Goal: Task Accomplishment & Management: Manage account settings

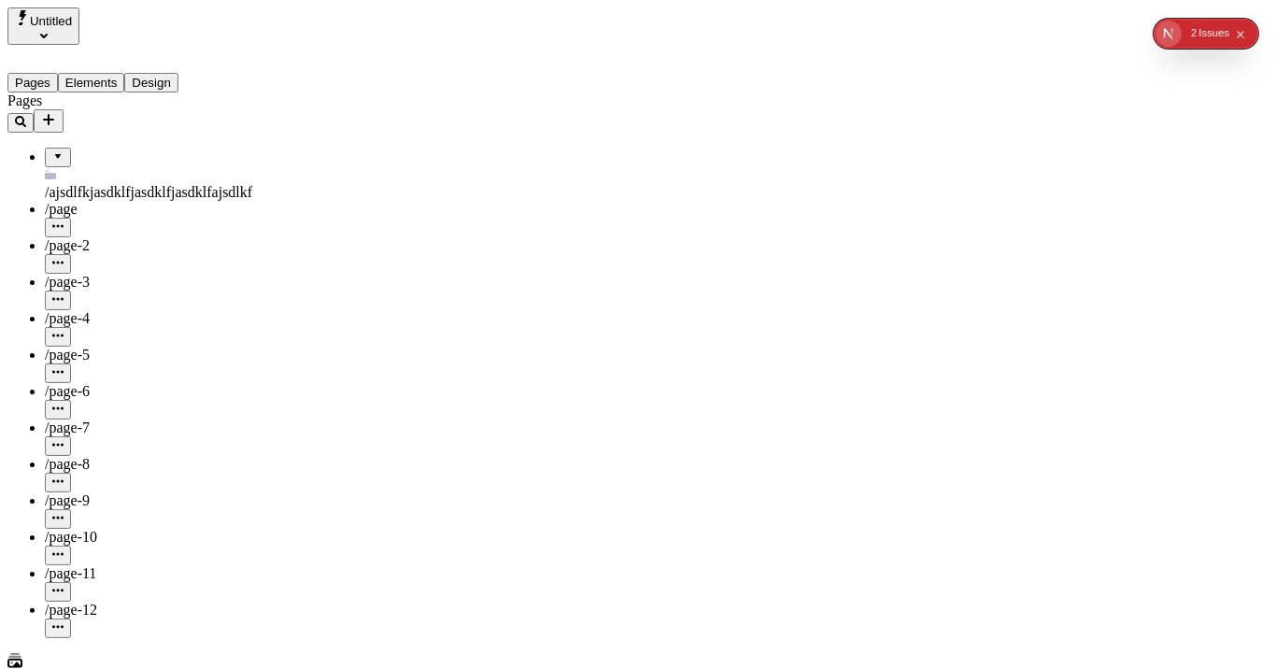
click at [177, 73] on button "Design" at bounding box center [151, 83] width 54 height 20
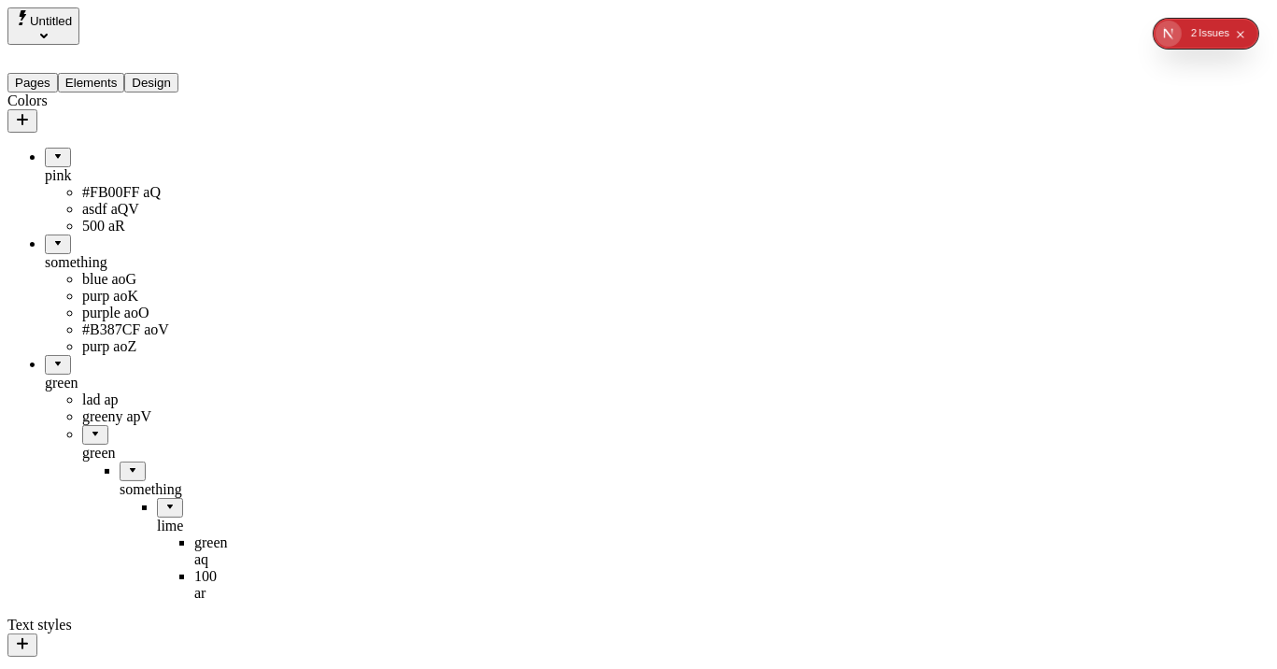
scroll to position [182, 0]
drag, startPoint x: 70, startPoint y: 284, endPoint x: 161, endPoint y: 361, distance: 119.2
drag, startPoint x: 76, startPoint y: 321, endPoint x: 144, endPoint y: 215, distance: 126.4
drag, startPoint x: 104, startPoint y: 403, endPoint x: 116, endPoint y: 145, distance: 258.1
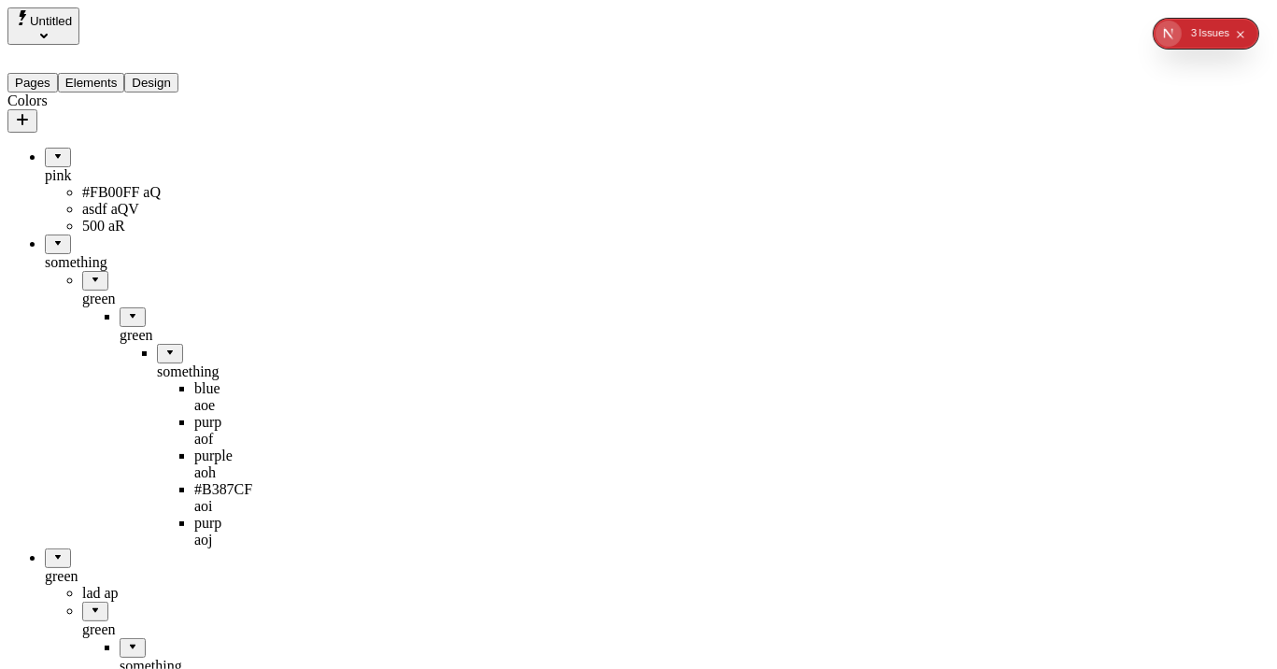
scroll to position [7, 0]
drag, startPoint x: 121, startPoint y: 260, endPoint x: 98, endPoint y: 97, distance: 164.2
click at [117, 73] on button "Elements" at bounding box center [91, 83] width 67 height 20
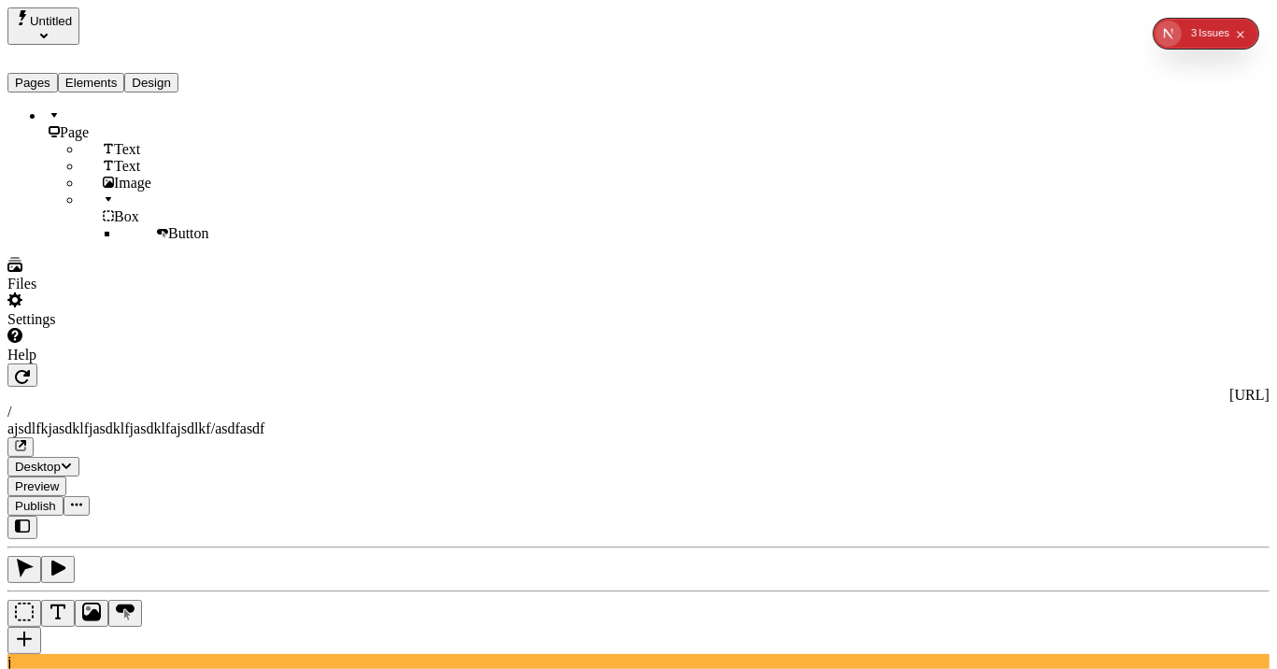
click at [178, 73] on button "Design" at bounding box center [151, 83] width 54 height 20
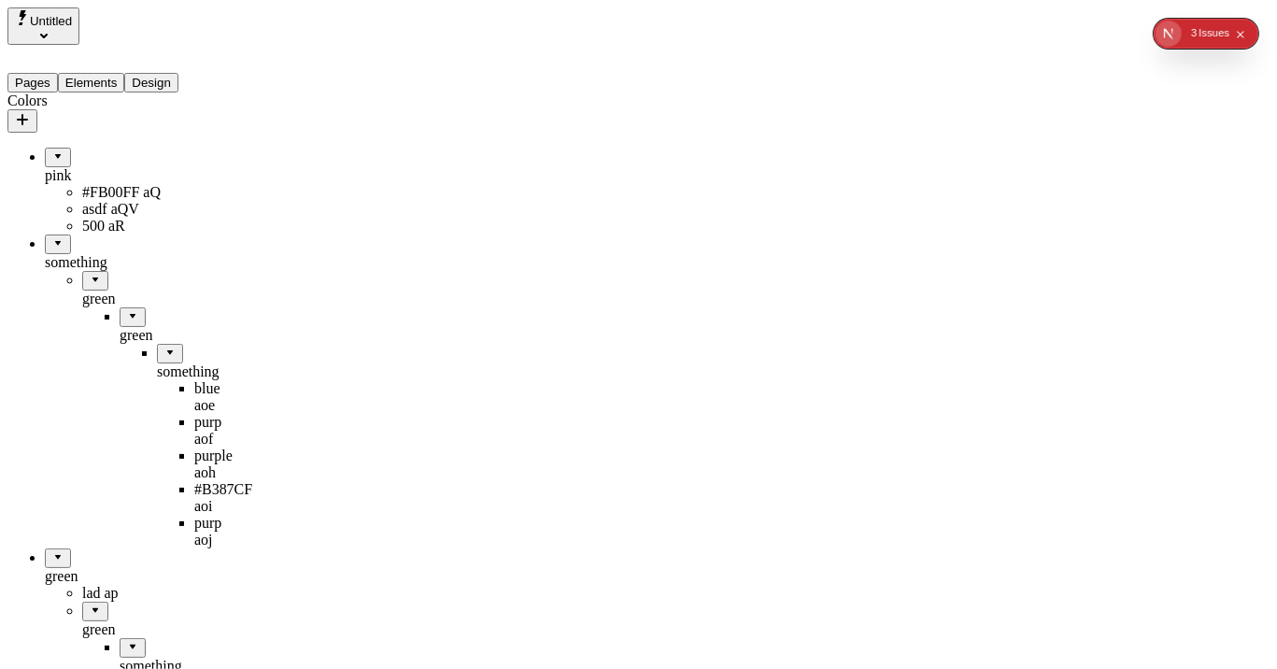
drag, startPoint x: 93, startPoint y: 328, endPoint x: 62, endPoint y: 104, distance: 226.4
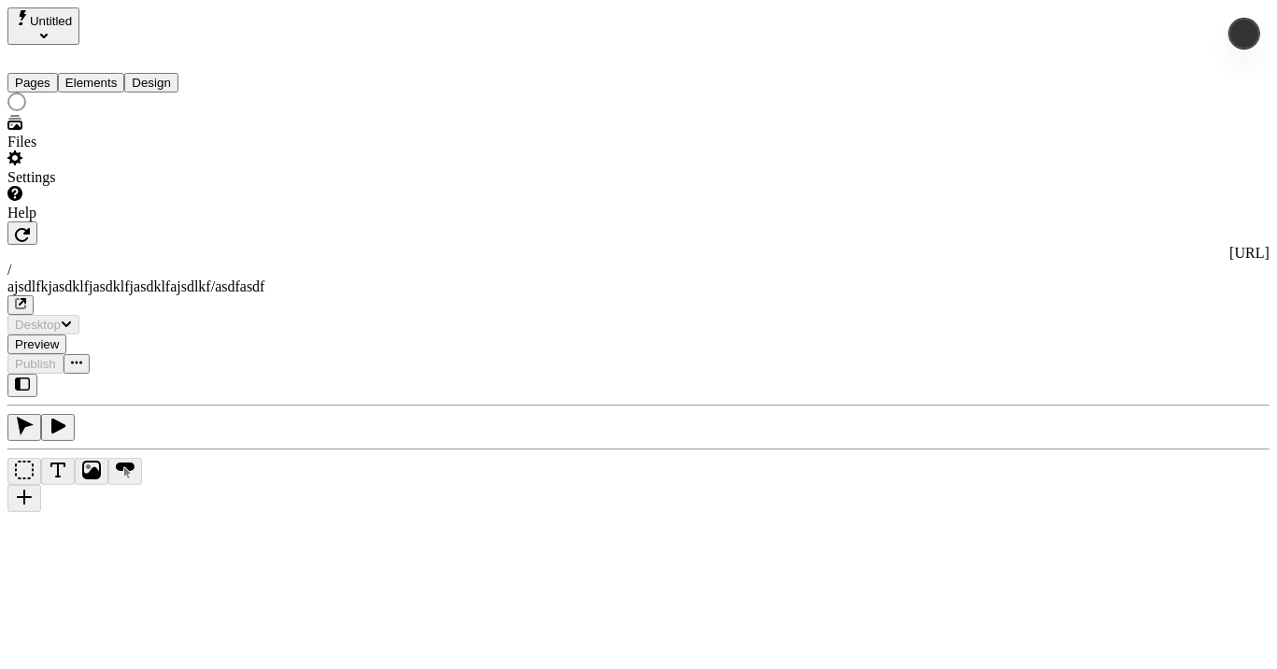
type input "/ajsdlfkjasdklfjasdklfjasdklfajsdlkf/asdfasdf"
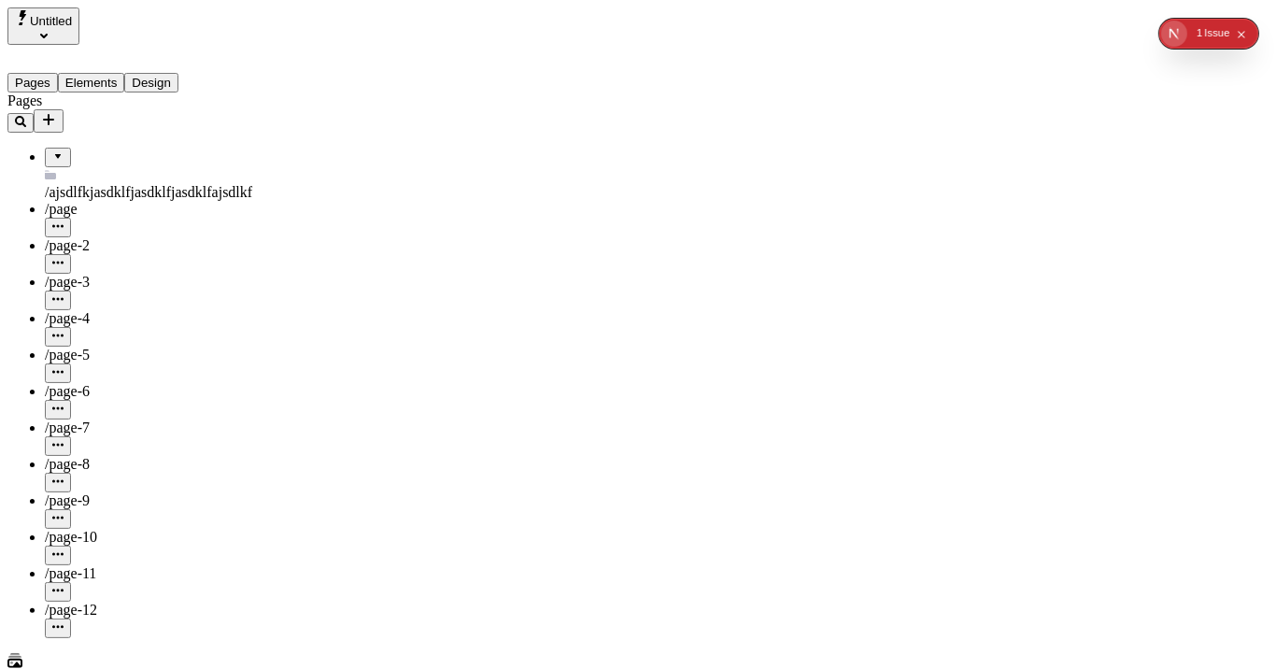
click at [163, 73] on button "Design" at bounding box center [151, 83] width 54 height 20
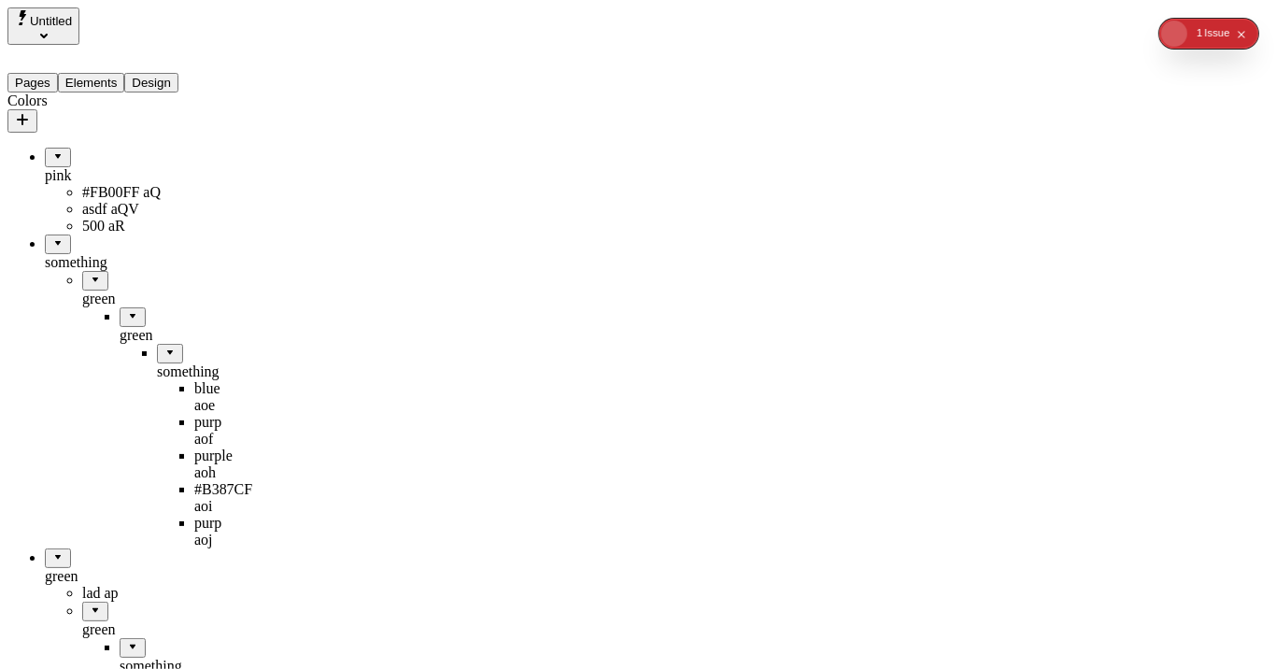
drag, startPoint x: 111, startPoint y: 330, endPoint x: 104, endPoint y: 99, distance: 230.8
drag, startPoint x: 132, startPoint y: 332, endPoint x: 88, endPoint y: 106, distance: 231.2
drag, startPoint x: 74, startPoint y: 279, endPoint x: 96, endPoint y: 93, distance: 187.2
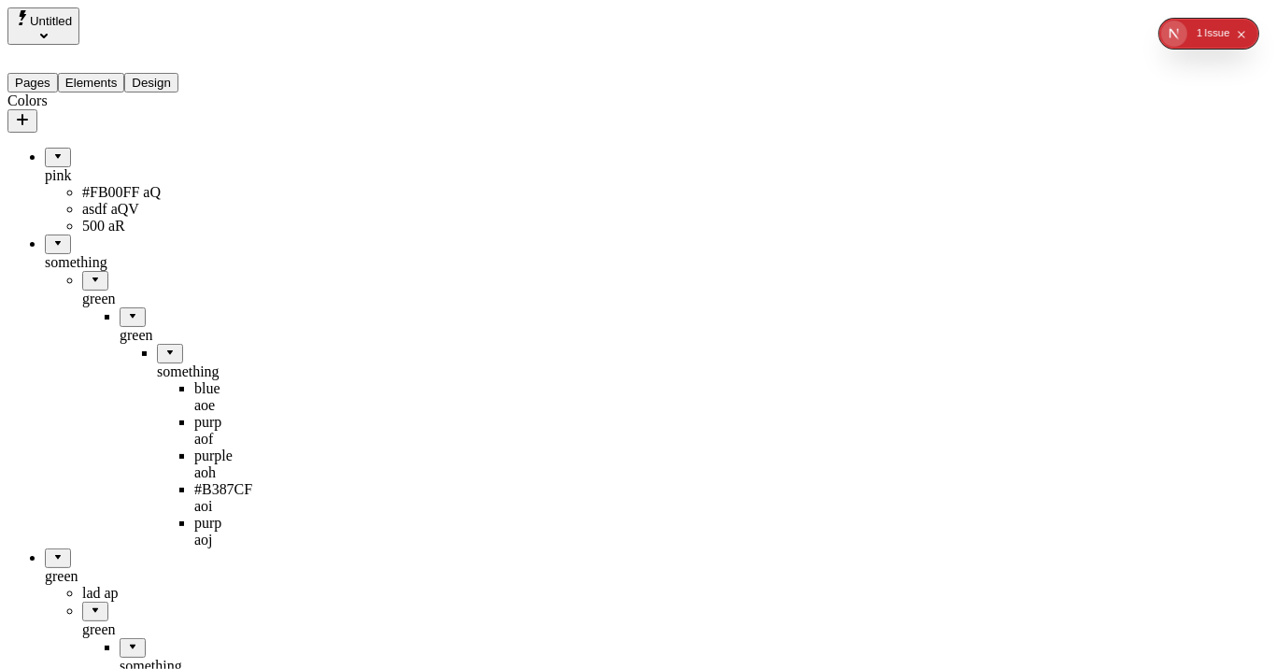
drag, startPoint x: 115, startPoint y: 336, endPoint x: 121, endPoint y: 227, distance: 109.5
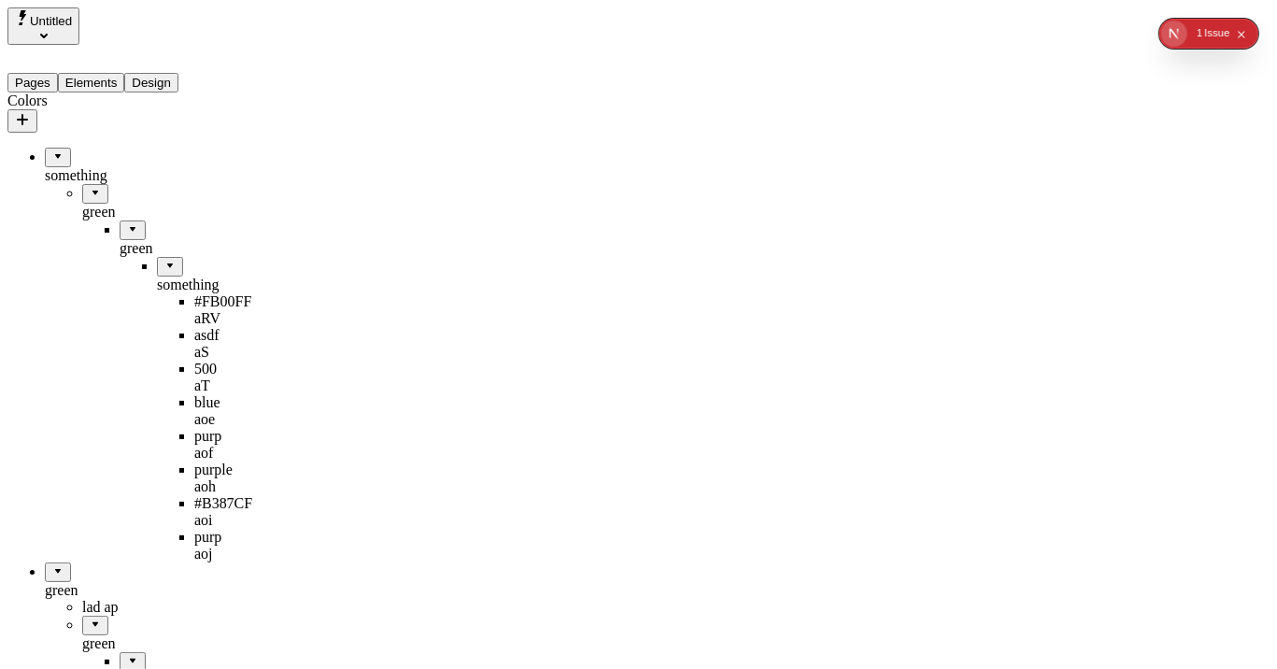
drag, startPoint x: 117, startPoint y: 226, endPoint x: 113, endPoint y: 95, distance: 130.8
drag, startPoint x: 101, startPoint y: 301, endPoint x: 47, endPoint y: 153, distance: 157.2
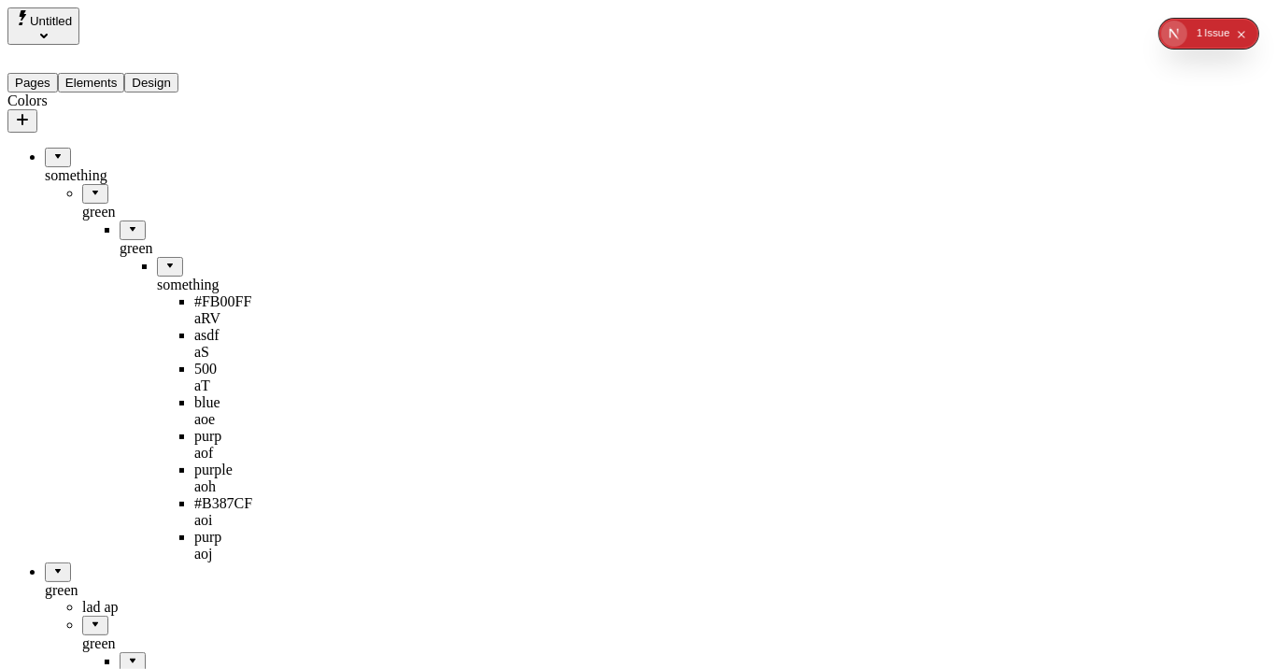
drag, startPoint x: 96, startPoint y: 314, endPoint x: 13, endPoint y: 399, distance: 118.9
drag, startPoint x: 81, startPoint y: 474, endPoint x: 119, endPoint y: 104, distance: 372.7
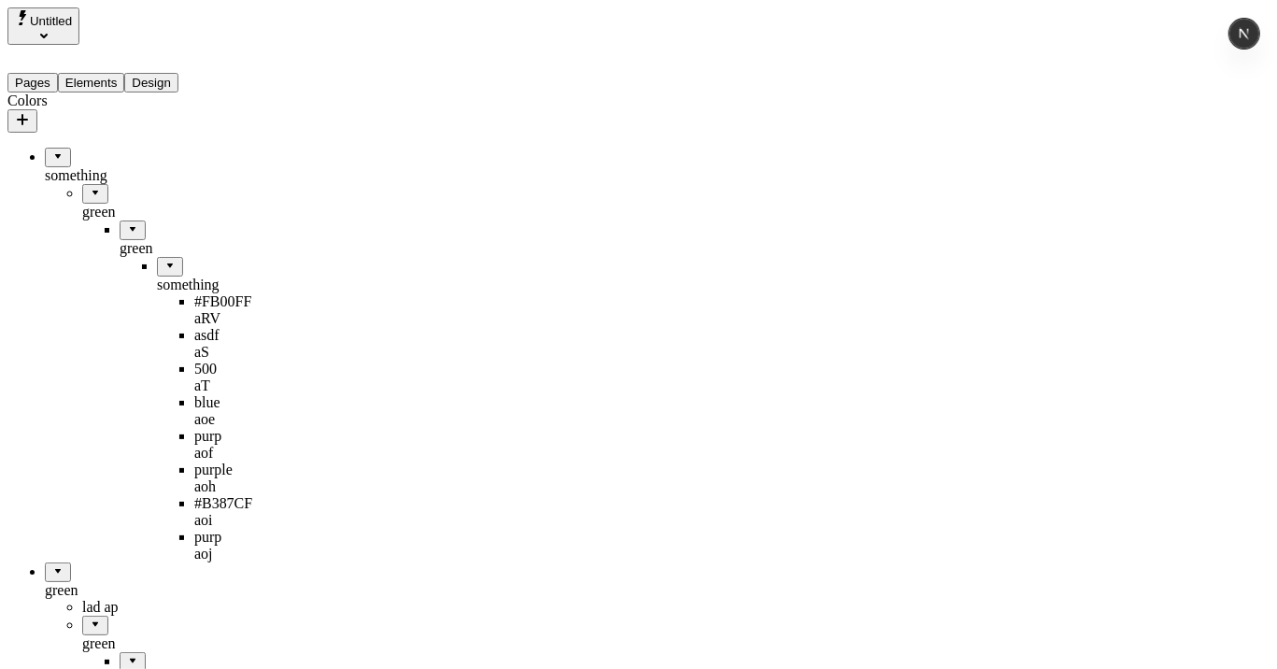
drag, startPoint x: 148, startPoint y: 254, endPoint x: 106, endPoint y: 509, distance: 258.3
drag, startPoint x: 114, startPoint y: 220, endPoint x: 108, endPoint y: 492, distance: 271.8
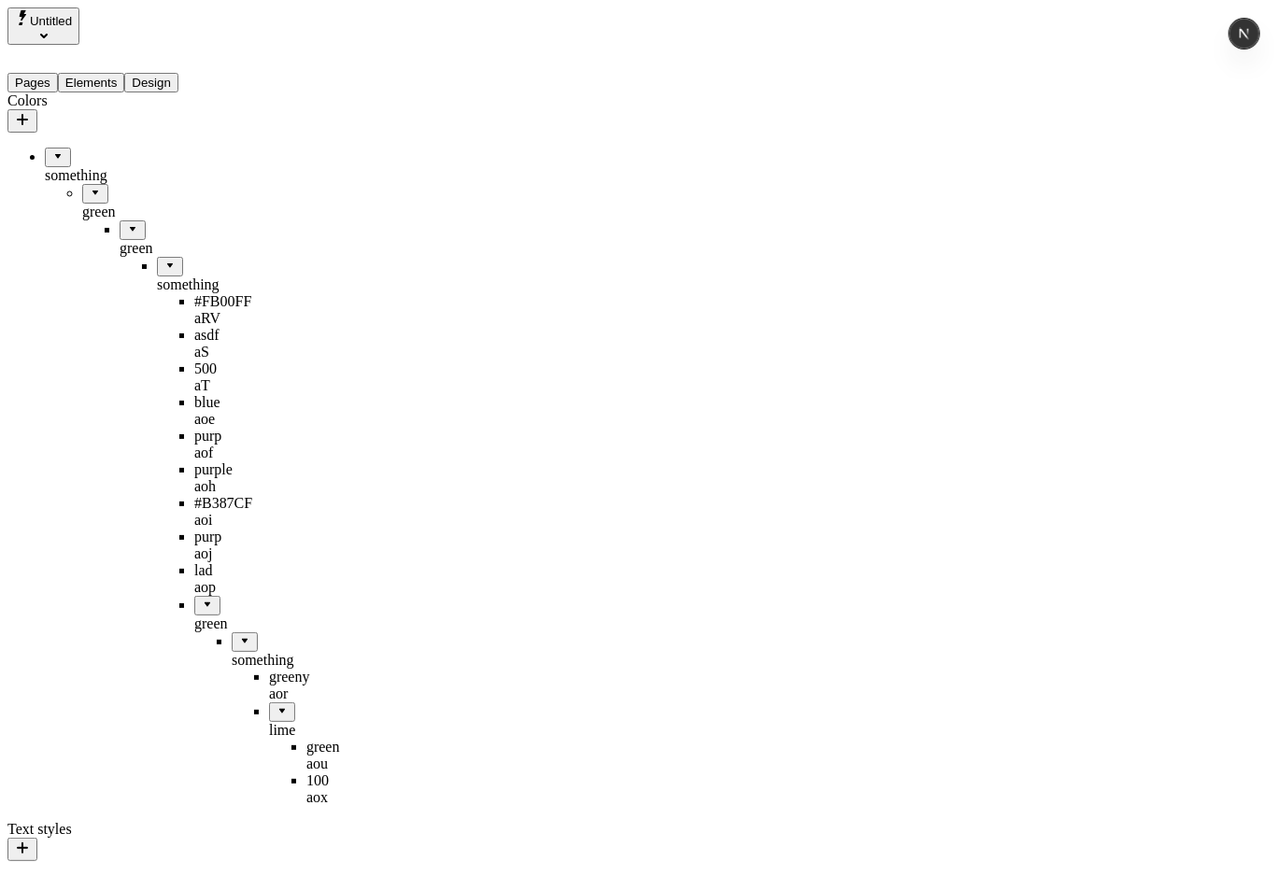
drag, startPoint x: 102, startPoint y: 500, endPoint x: 49, endPoint y: 108, distance: 394.8
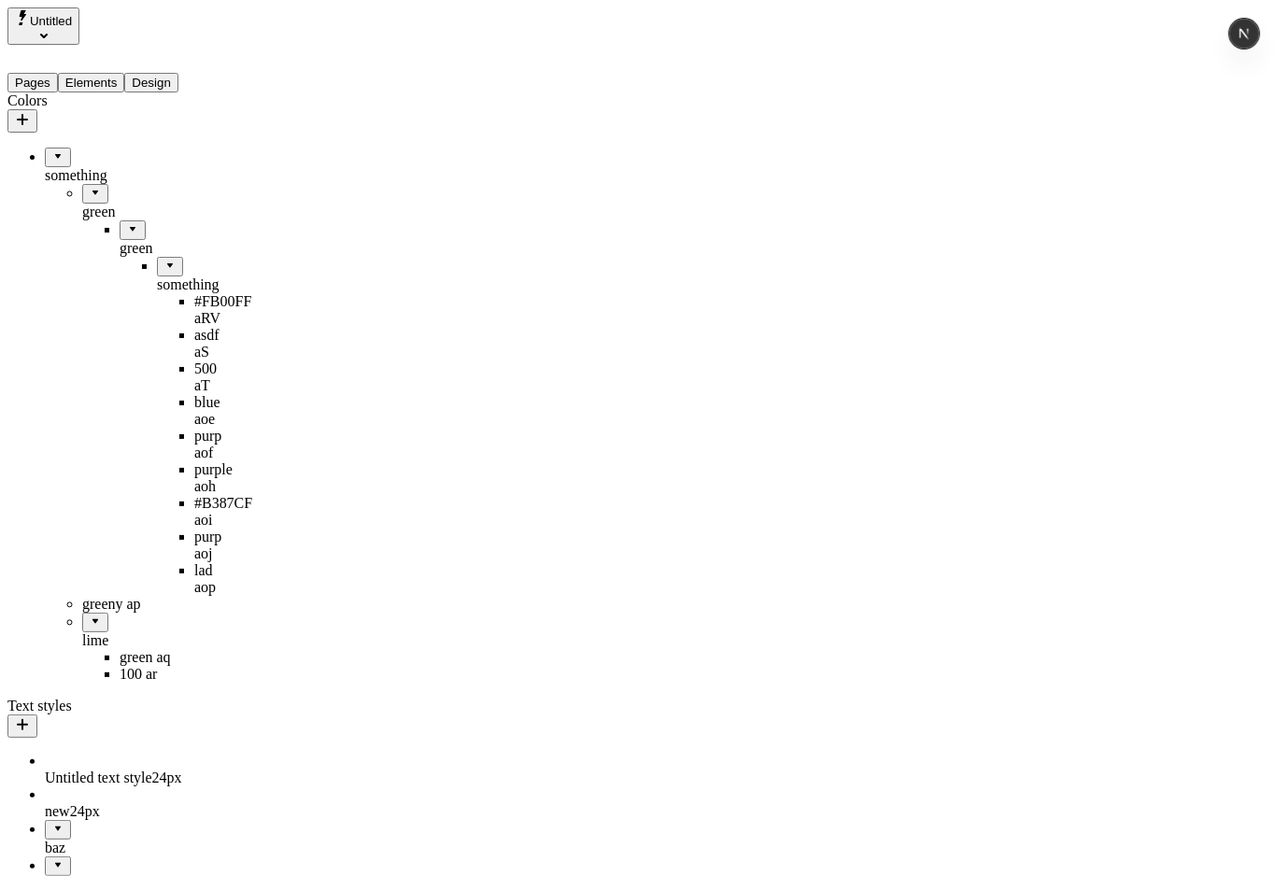
drag, startPoint x: 125, startPoint y: 471, endPoint x: 116, endPoint y: 517, distance: 47.6
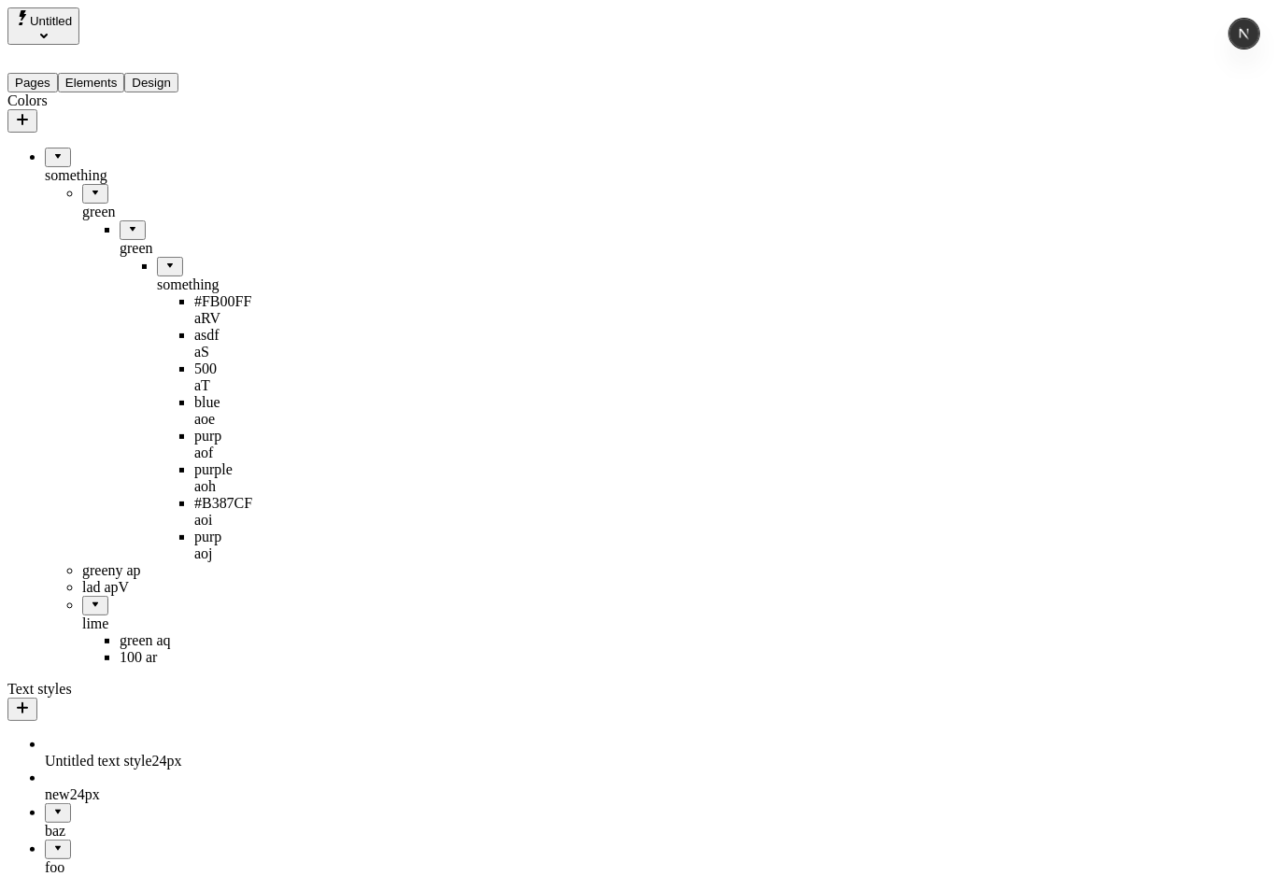
drag, startPoint x: 59, startPoint y: 530, endPoint x: 61, endPoint y: 461, distance: 68.2
click at [52, 150] on div at bounding box center [57, 150] width 11 height 0
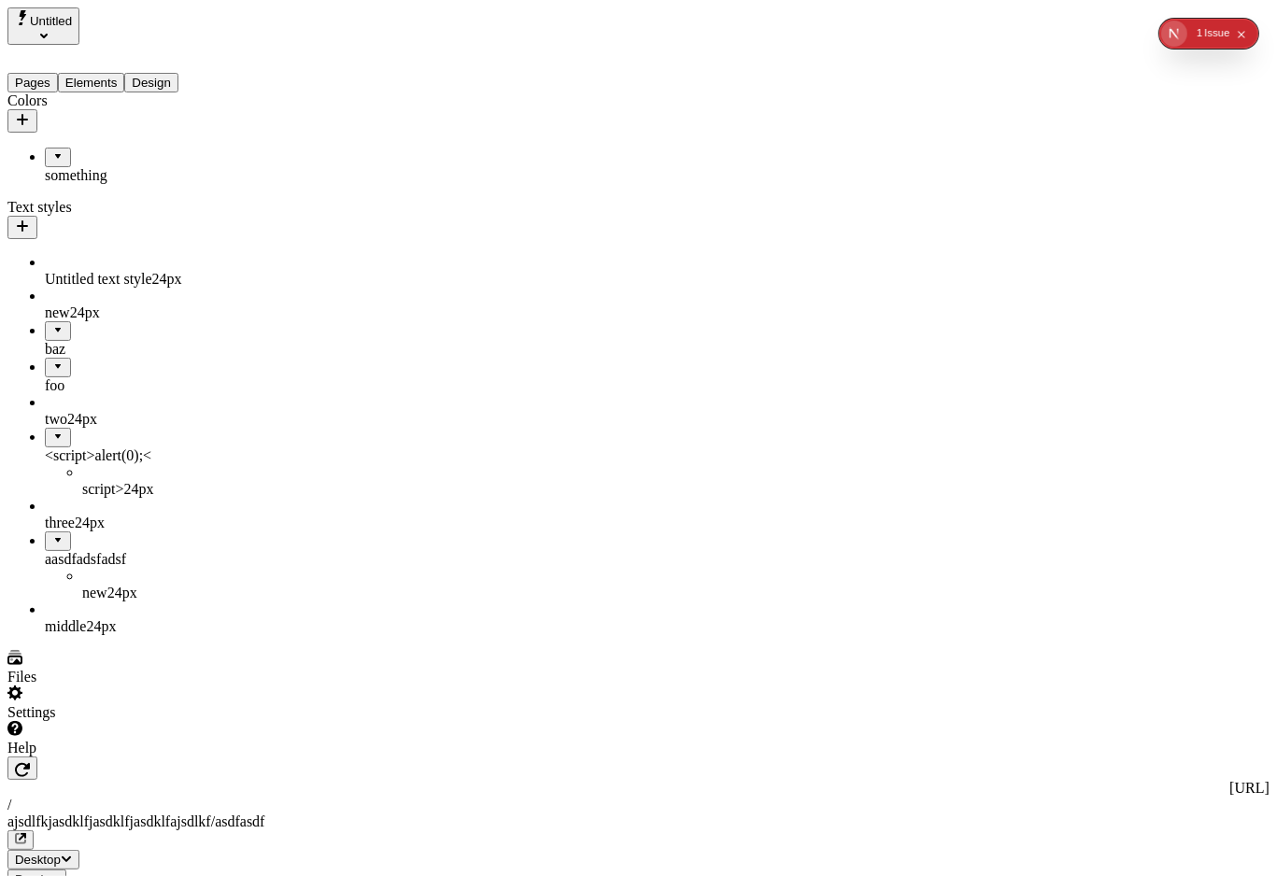
click at [52, 150] on div at bounding box center [57, 150] width 11 height 0
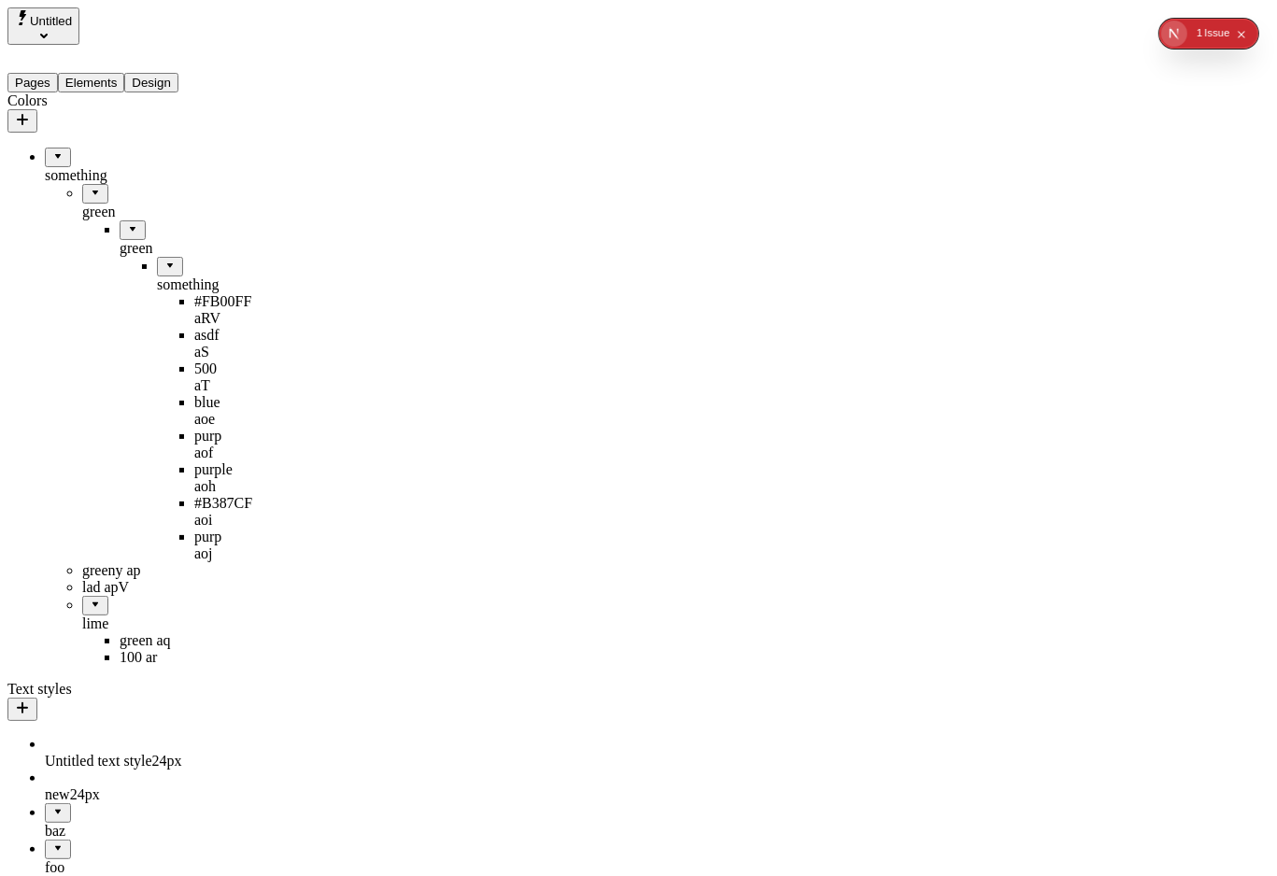
drag, startPoint x: 66, startPoint y: 526, endPoint x: 9, endPoint y: 602, distance: 95.5
drag, startPoint x: 63, startPoint y: 522, endPoint x: 33, endPoint y: 125, distance: 398.1
drag, startPoint x: 70, startPoint y: 535, endPoint x: 72, endPoint y: 120, distance: 414.7
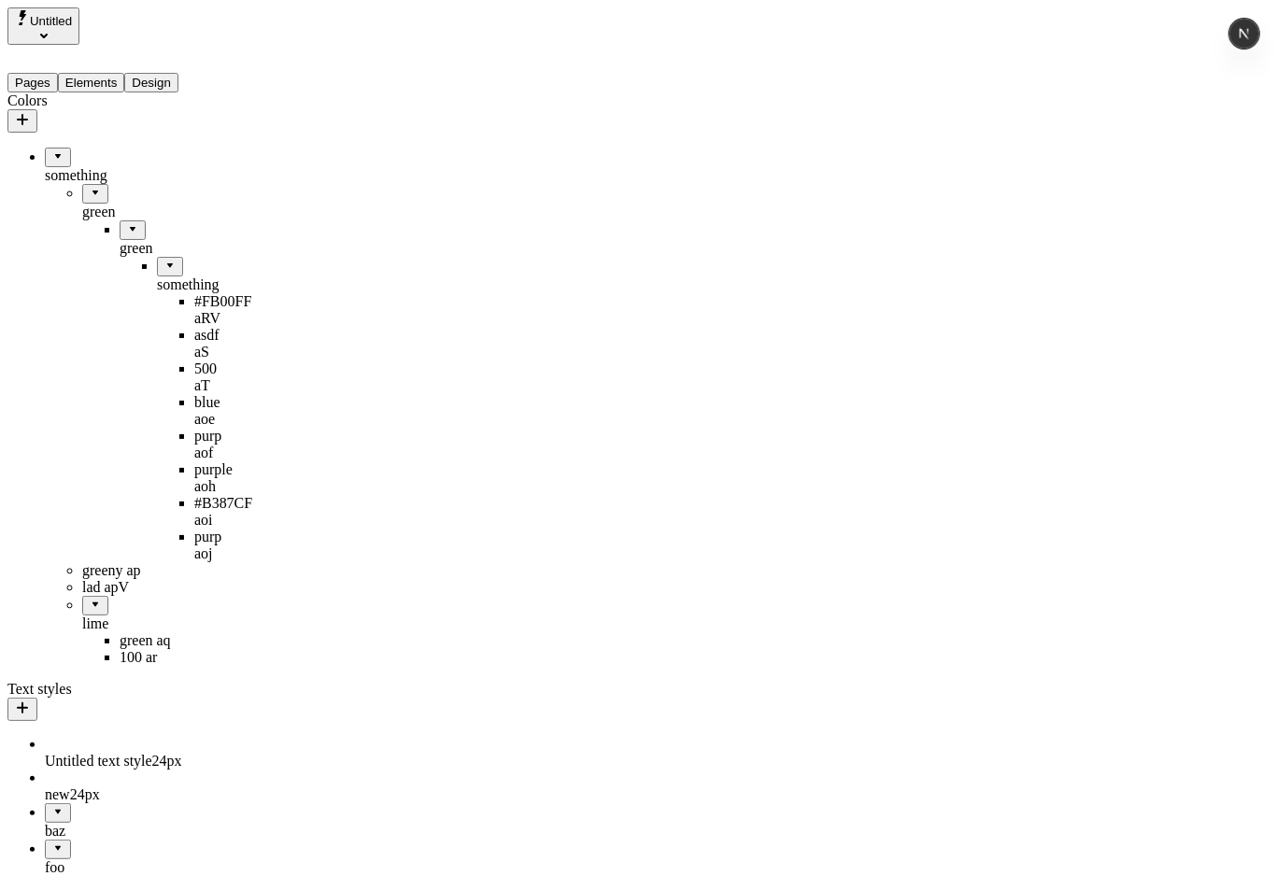
drag, startPoint x: 60, startPoint y: 525, endPoint x: 68, endPoint y: 122, distance: 402.6
drag, startPoint x: 65, startPoint y: 517, endPoint x: 59, endPoint y: 130, distance: 387.6
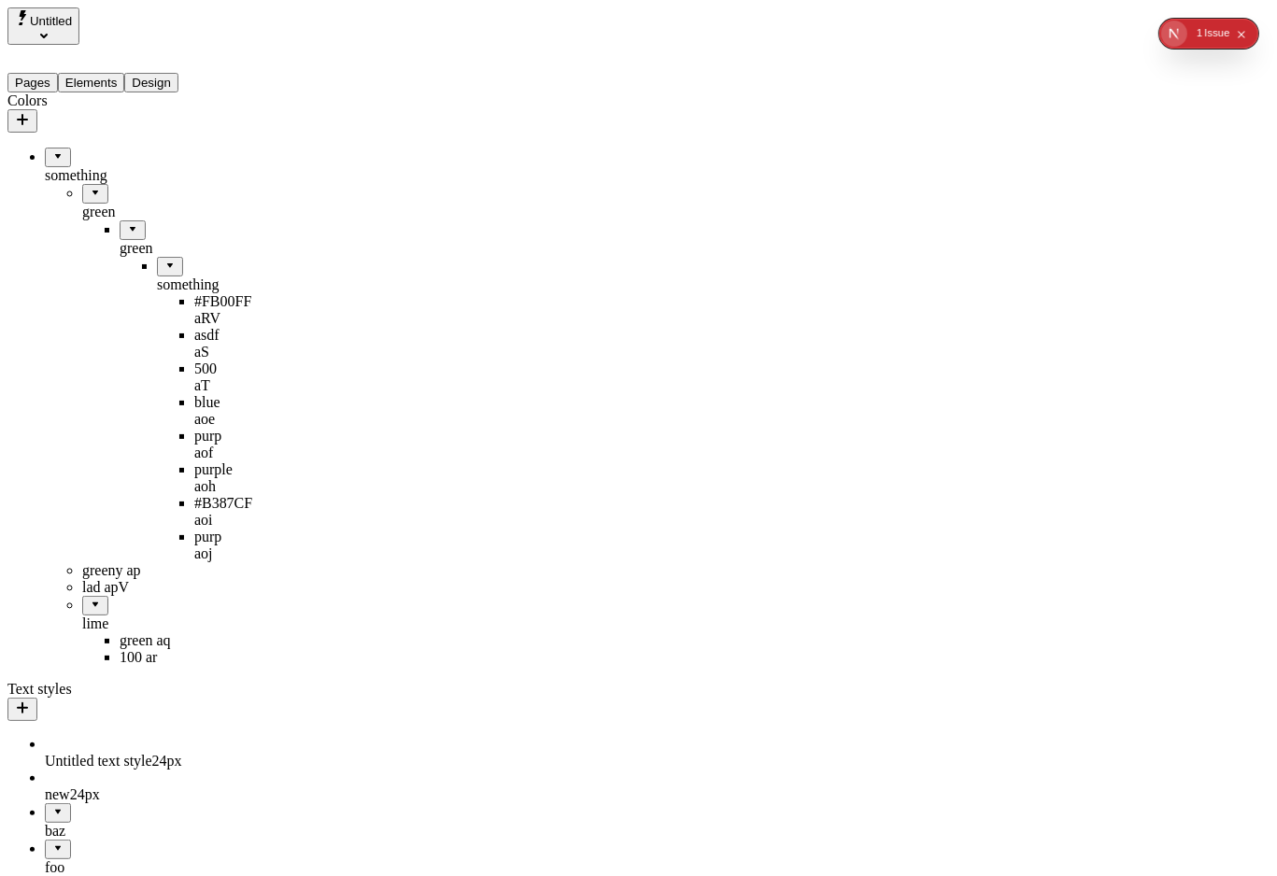
drag, startPoint x: 78, startPoint y: 530, endPoint x: 69, endPoint y: 107, distance: 423.2
drag, startPoint x: 65, startPoint y: 527, endPoint x: 60, endPoint y: 106, distance: 420.3
drag, startPoint x: 113, startPoint y: 218, endPoint x: 75, endPoint y: 108, distance: 115.8
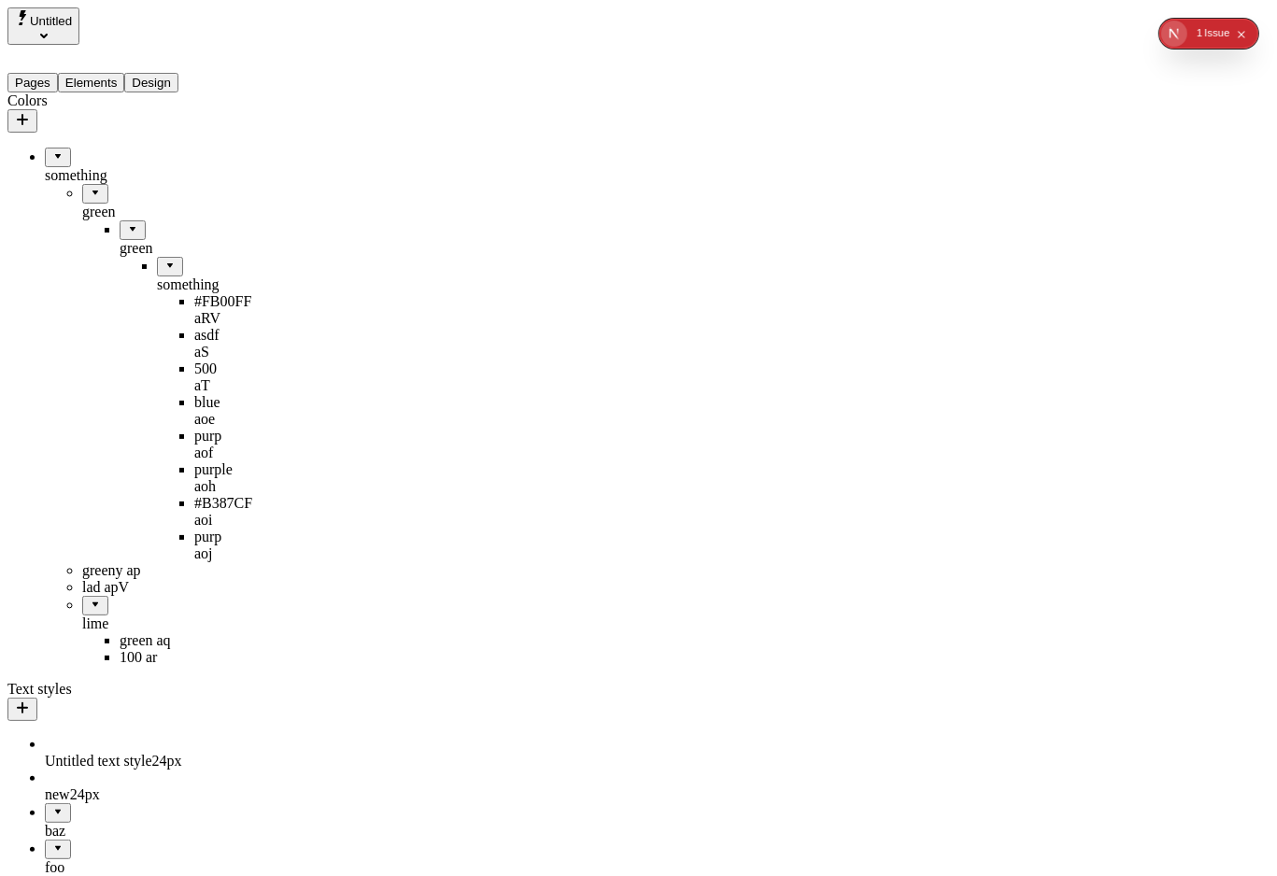
drag, startPoint x: 52, startPoint y: 531, endPoint x: 93, endPoint y: 107, distance: 426.0
drag, startPoint x: 65, startPoint y: 529, endPoint x: 89, endPoint y: 151, distance: 378.0
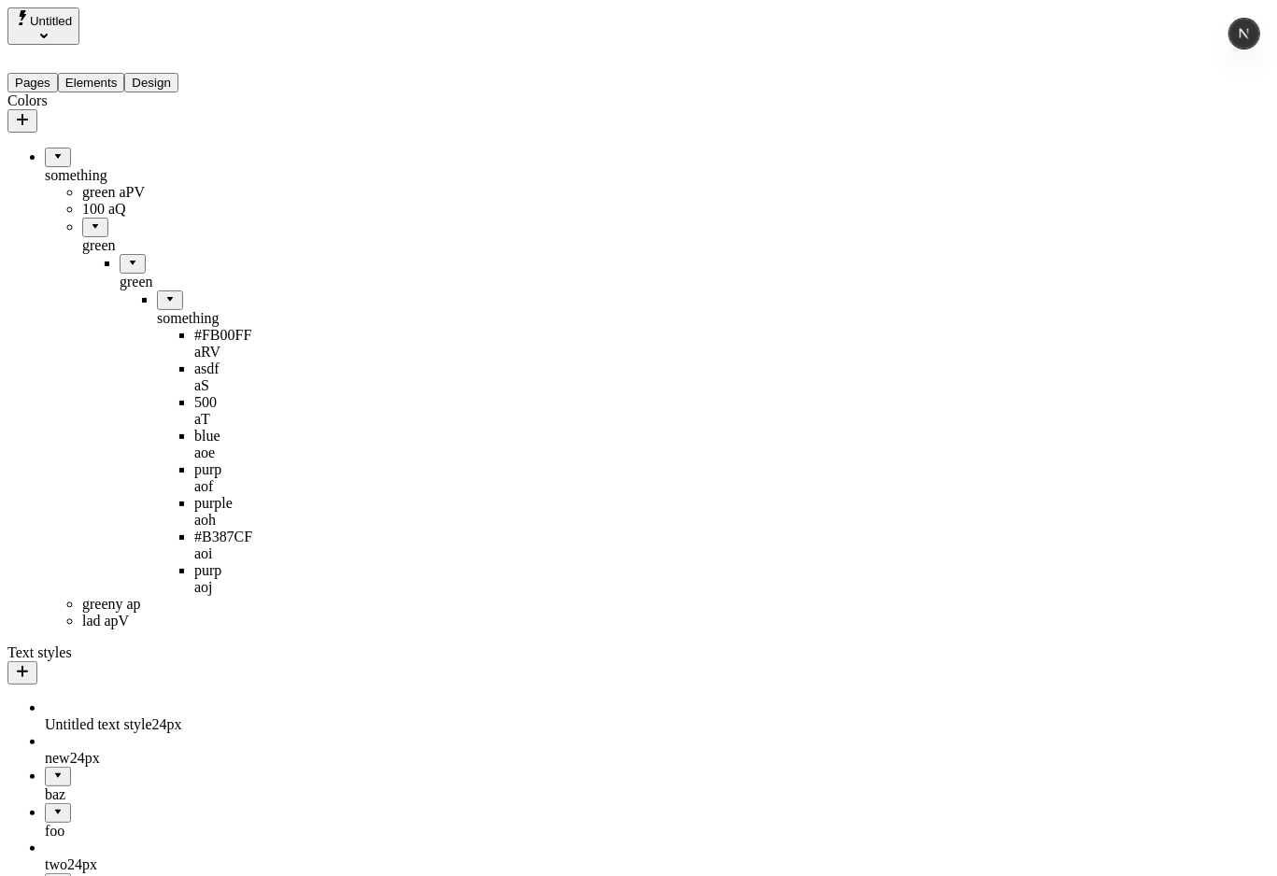
drag, startPoint x: 78, startPoint y: 171, endPoint x: 110, endPoint y: 123, distance: 57.8
drag, startPoint x: 69, startPoint y: 200, endPoint x: 96, endPoint y: 148, distance: 58.1
drag, startPoint x: 94, startPoint y: 470, endPoint x: 134, endPoint y: 177, distance: 294.9
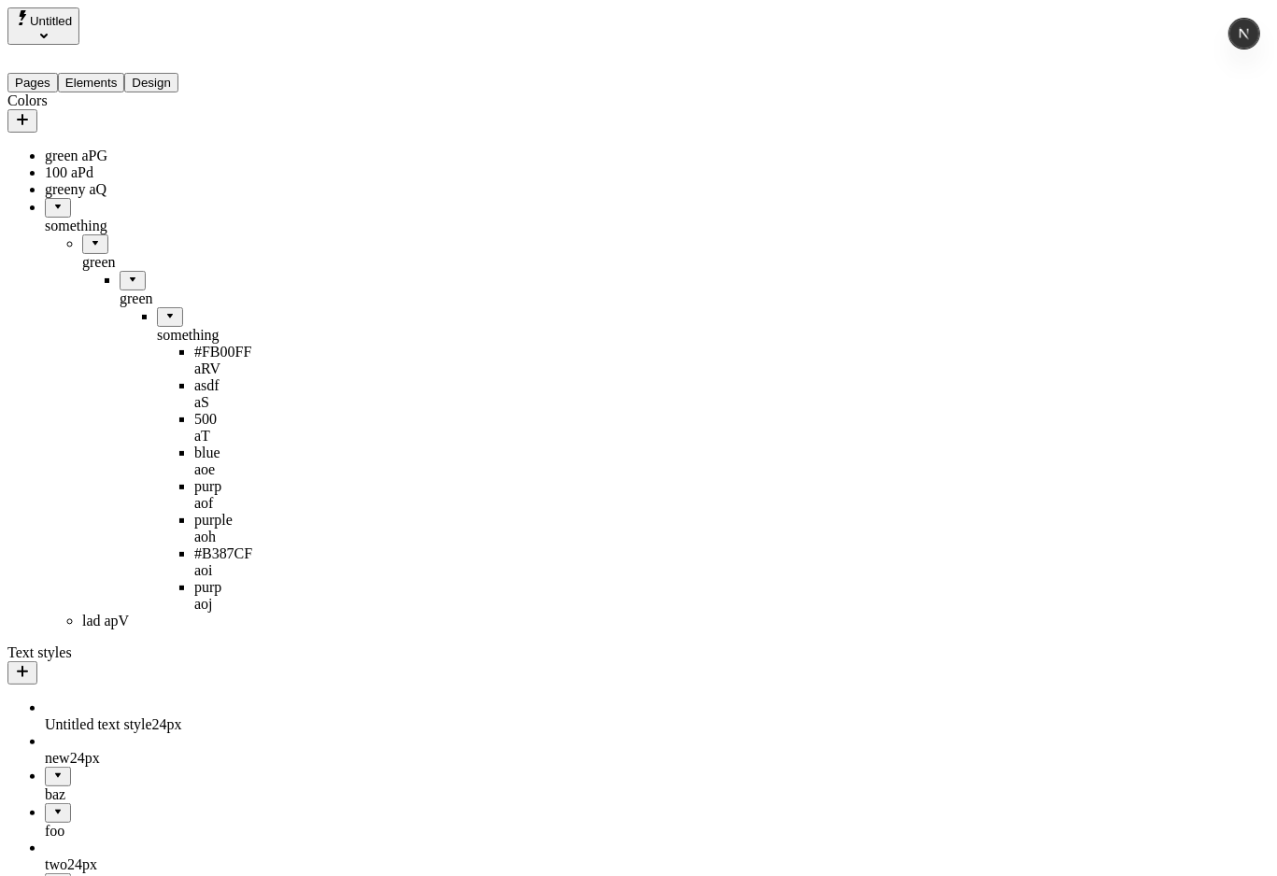
drag, startPoint x: 64, startPoint y: 560, endPoint x: 93, endPoint y: 207, distance: 354.2
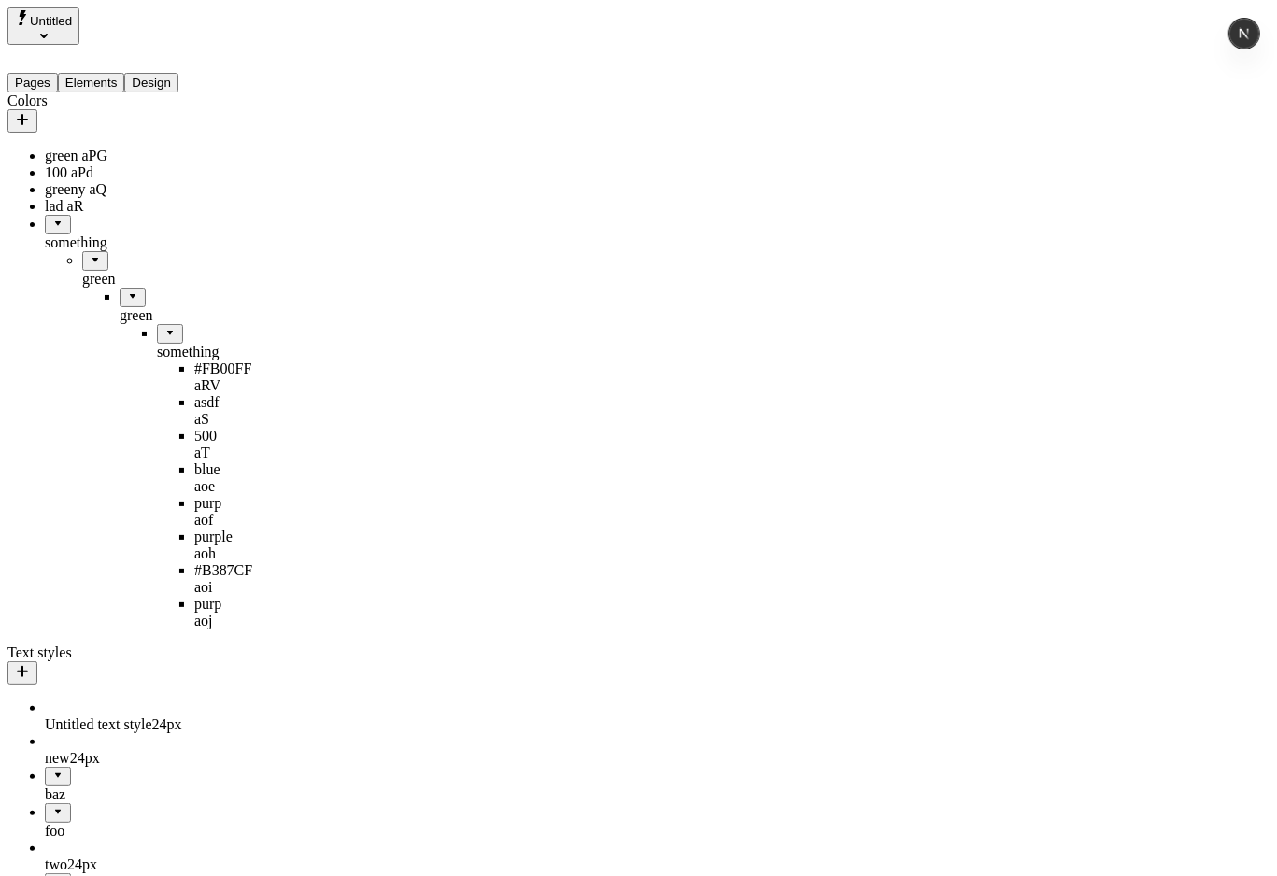
drag, startPoint x: 134, startPoint y: 385, endPoint x: 99, endPoint y: 232, distance: 157.0
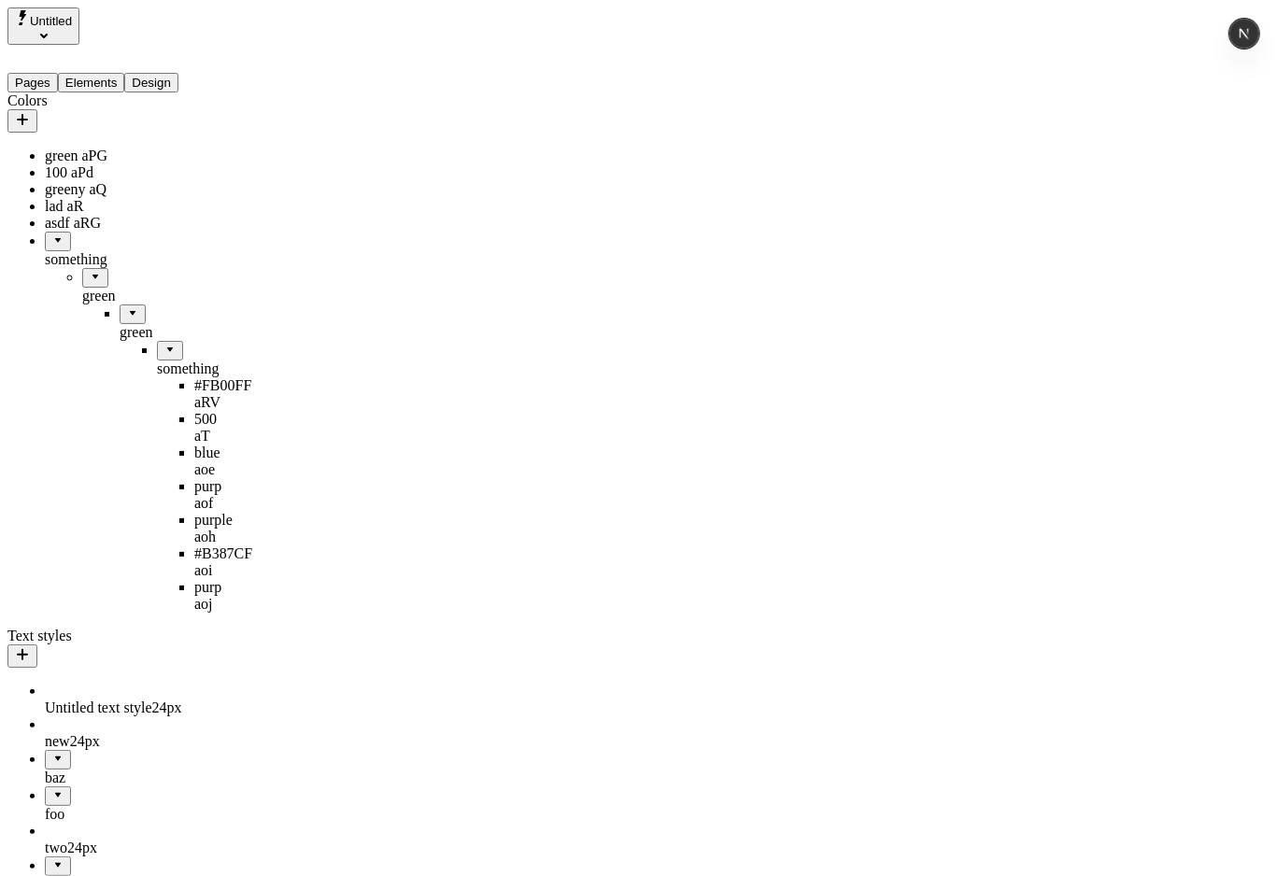
drag, startPoint x: 117, startPoint y: 405, endPoint x: 72, endPoint y: 258, distance: 154.2
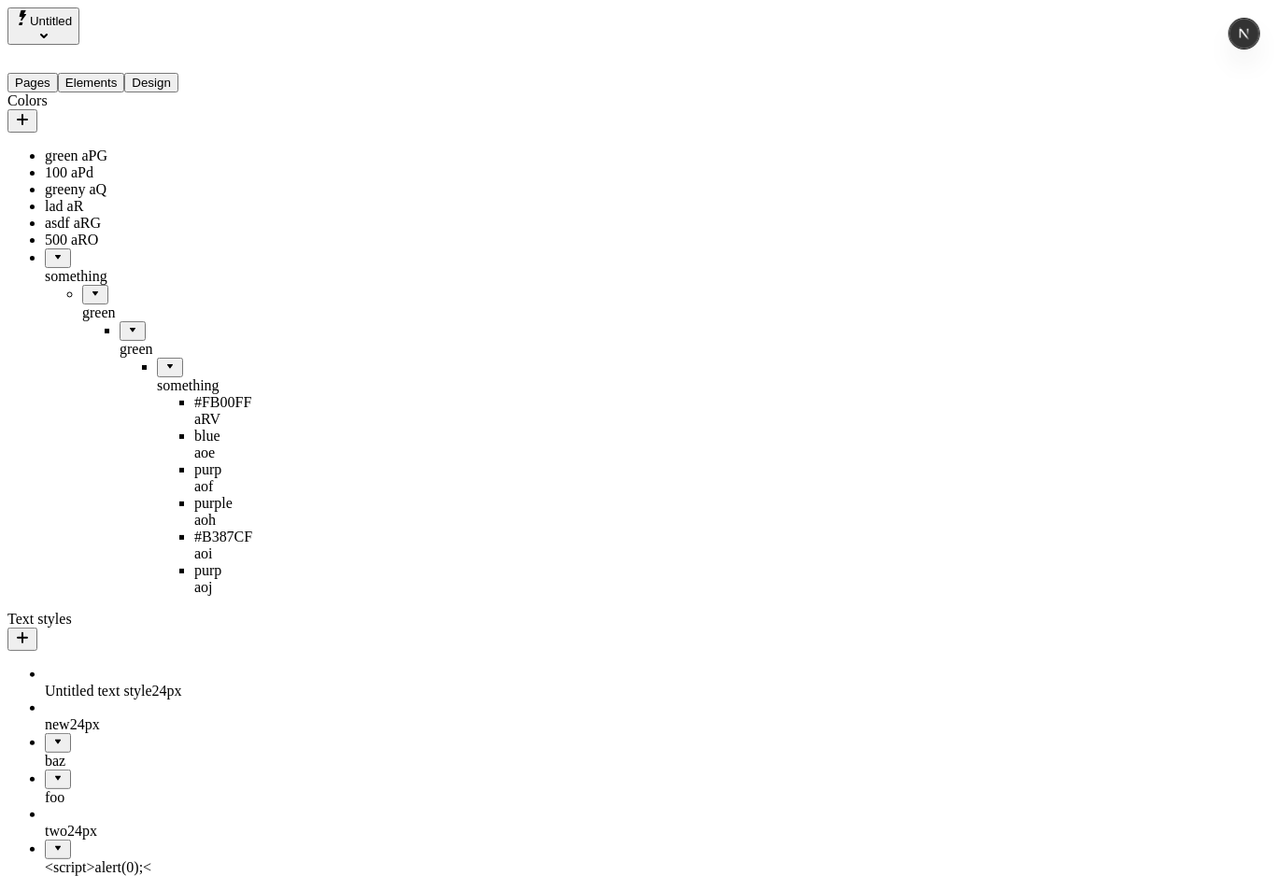
click at [75, 148] on div "green aPG" at bounding box center [138, 156] width 187 height 17
type input "green / 100"
click at [278, 287] on button "Save" at bounding box center [299, 297] width 43 height 20
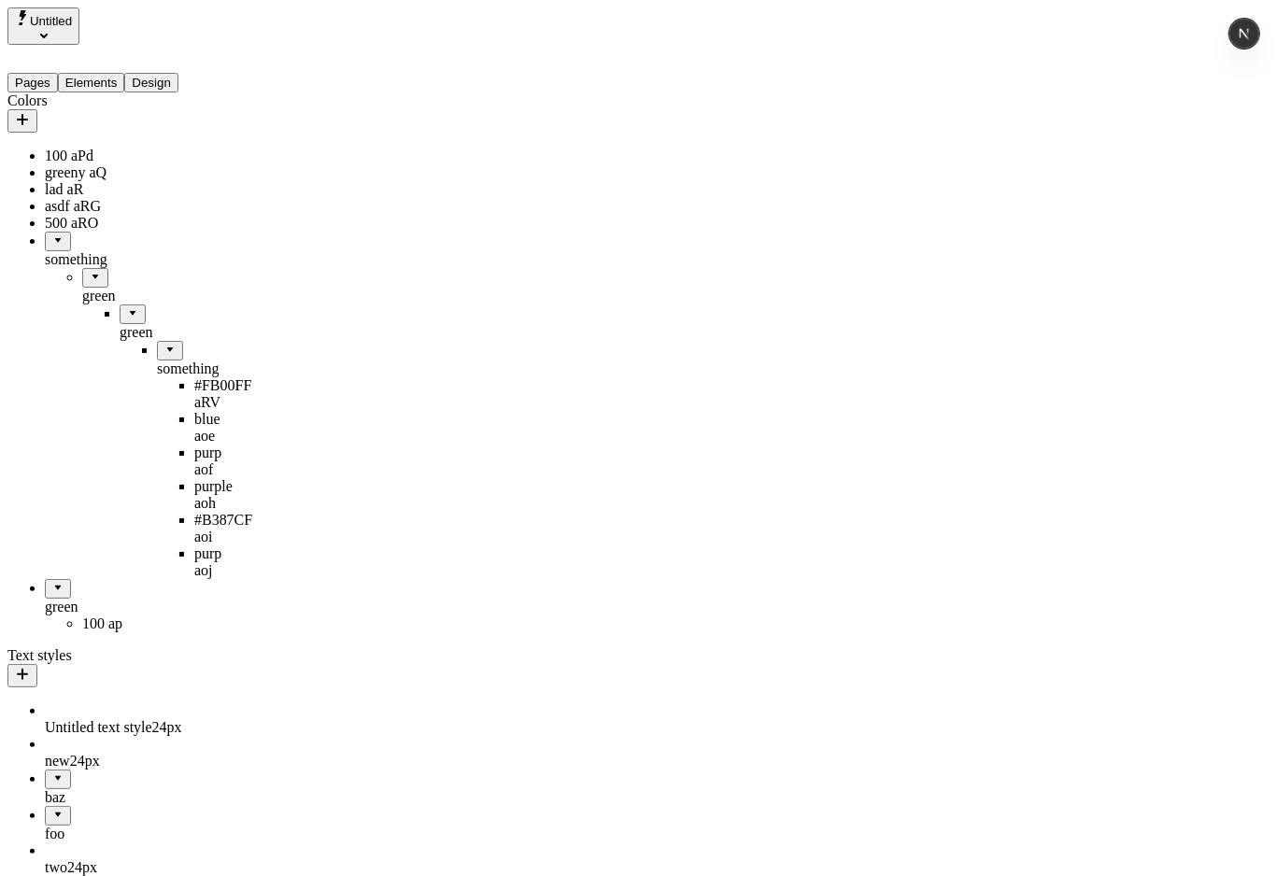
drag, startPoint x: 83, startPoint y: 144, endPoint x: 82, endPoint y: 573, distance: 429.6
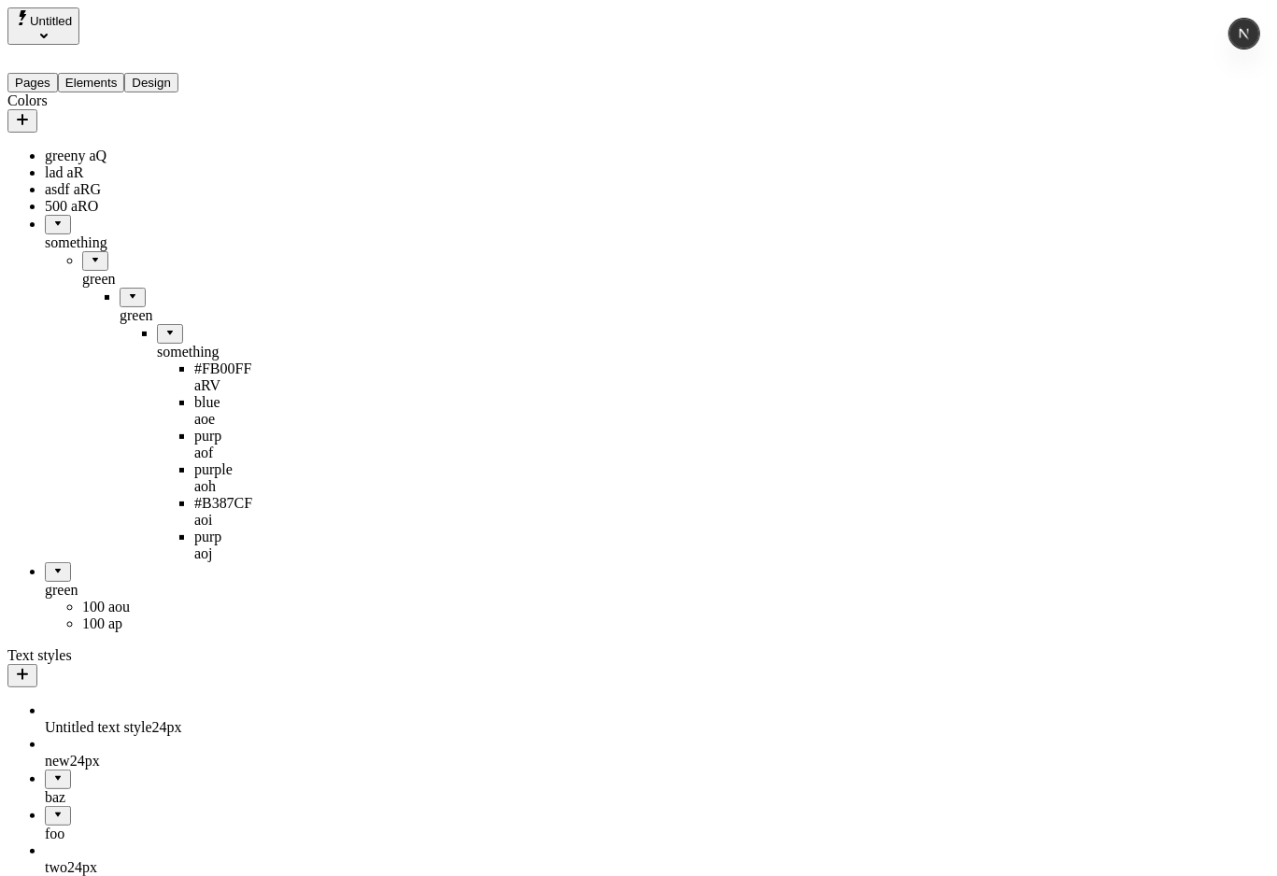
drag, startPoint x: 66, startPoint y: 164, endPoint x: 136, endPoint y: 532, distance: 374.6
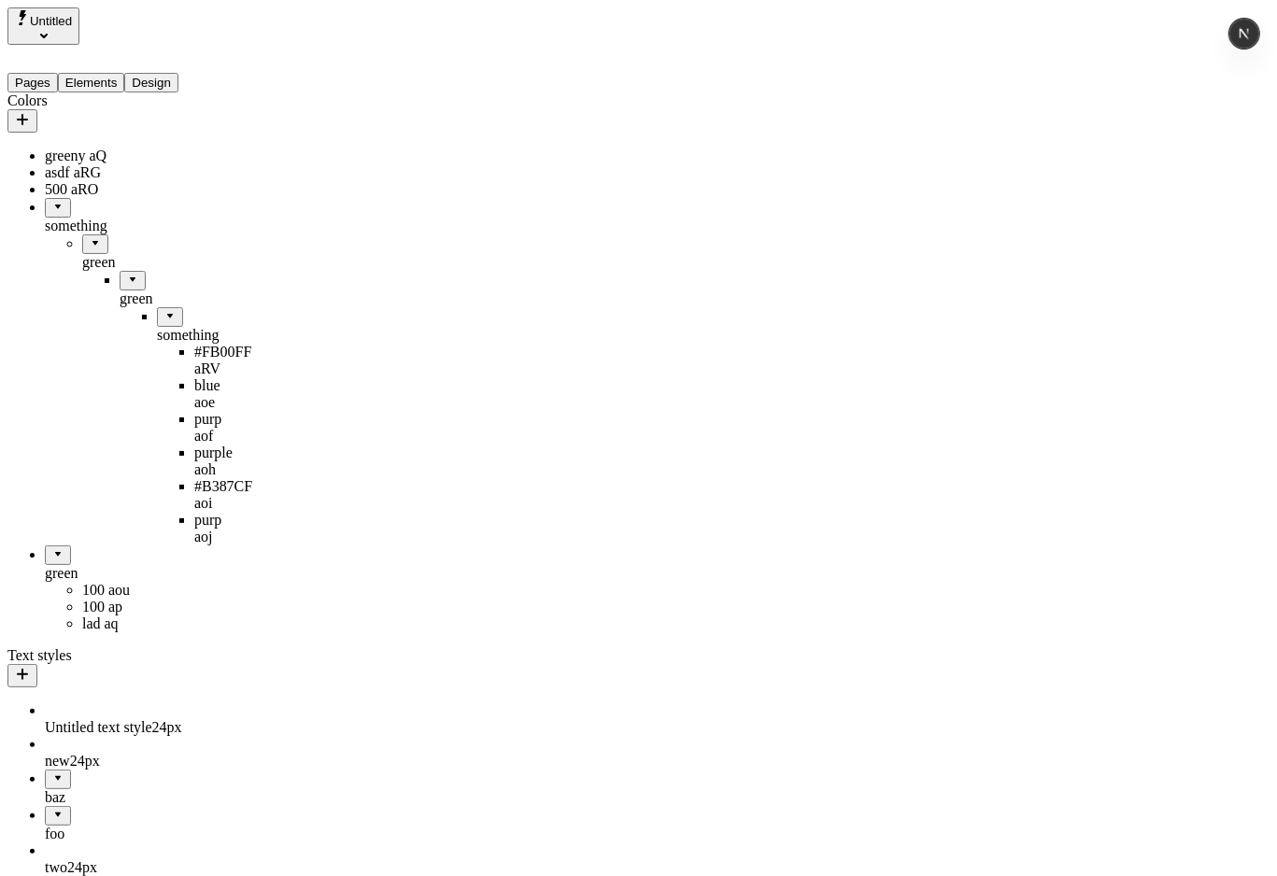
drag, startPoint x: 77, startPoint y: 133, endPoint x: 106, endPoint y: 509, distance: 377.6
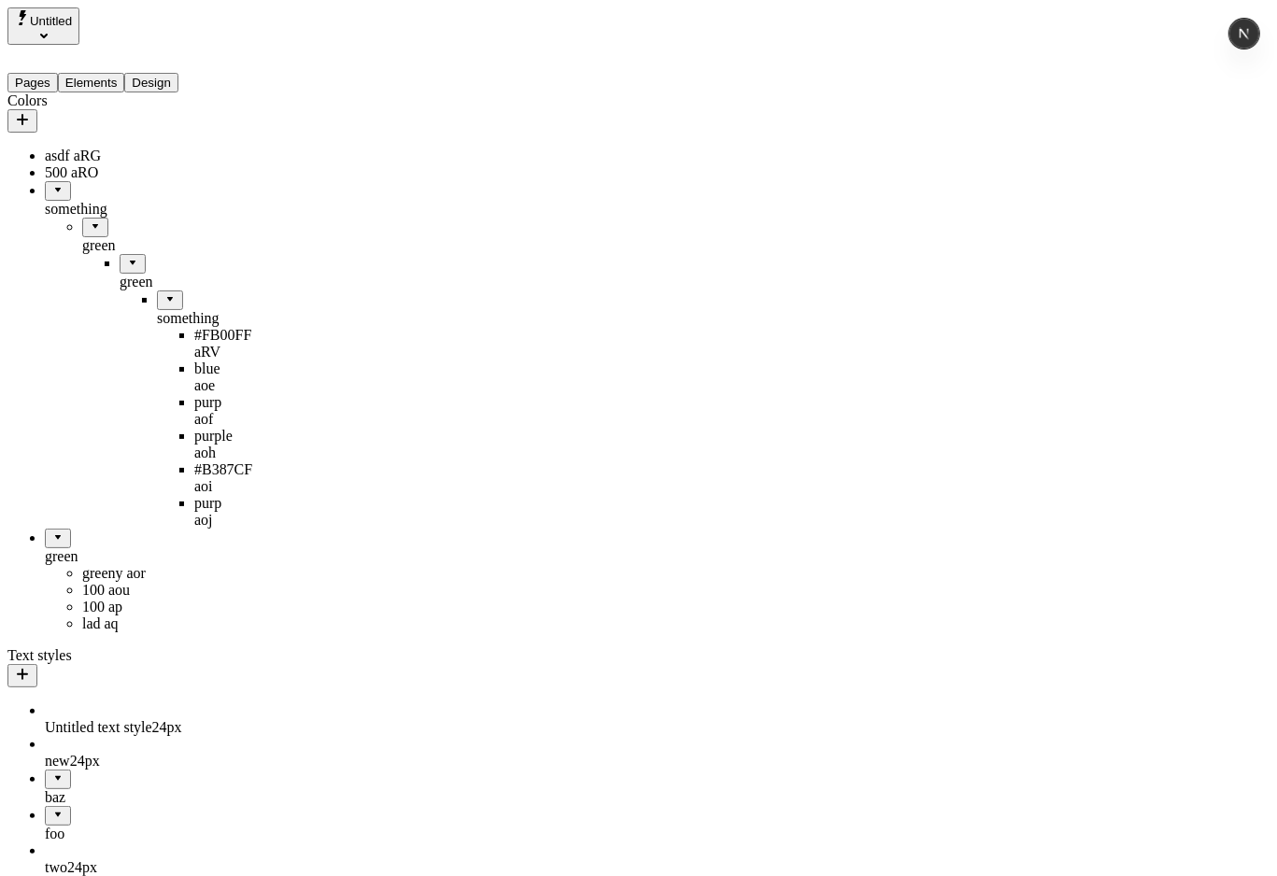
click at [30, 112] on icon "button" at bounding box center [22, 119] width 15 height 15
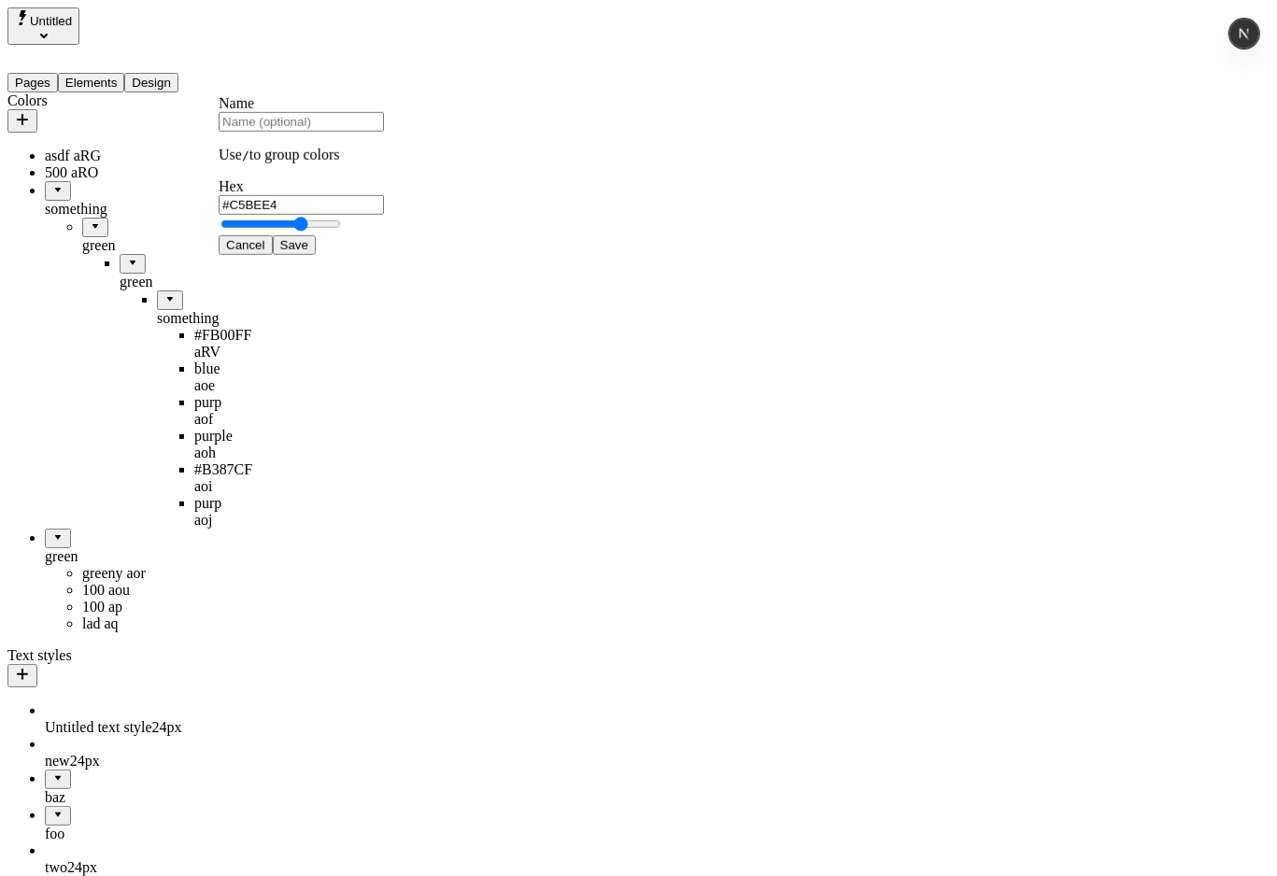
click at [48, 164] on div "500 aRO" at bounding box center [138, 172] width 187 height 17
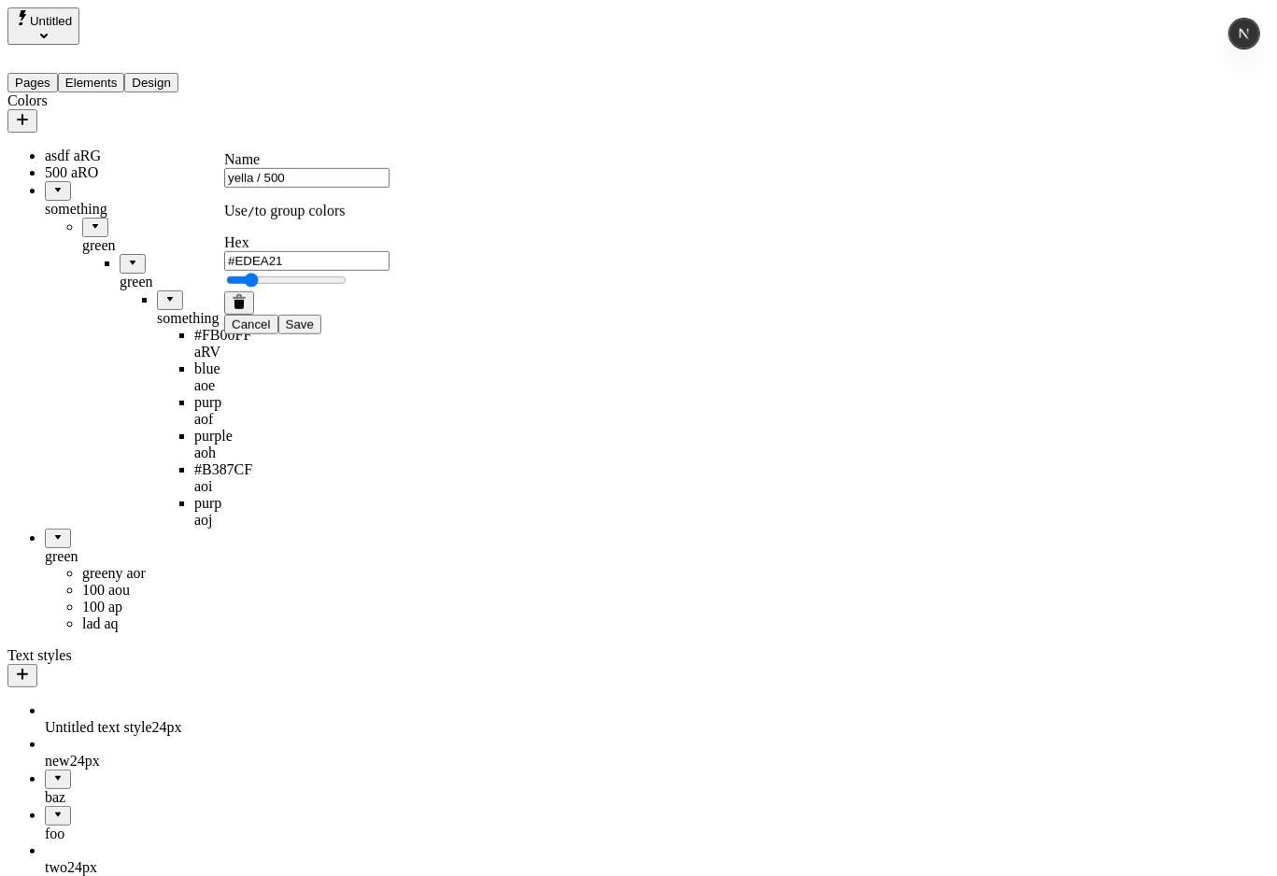
type input "yella / 500"
click at [278, 315] on button "Save" at bounding box center [299, 325] width 43 height 20
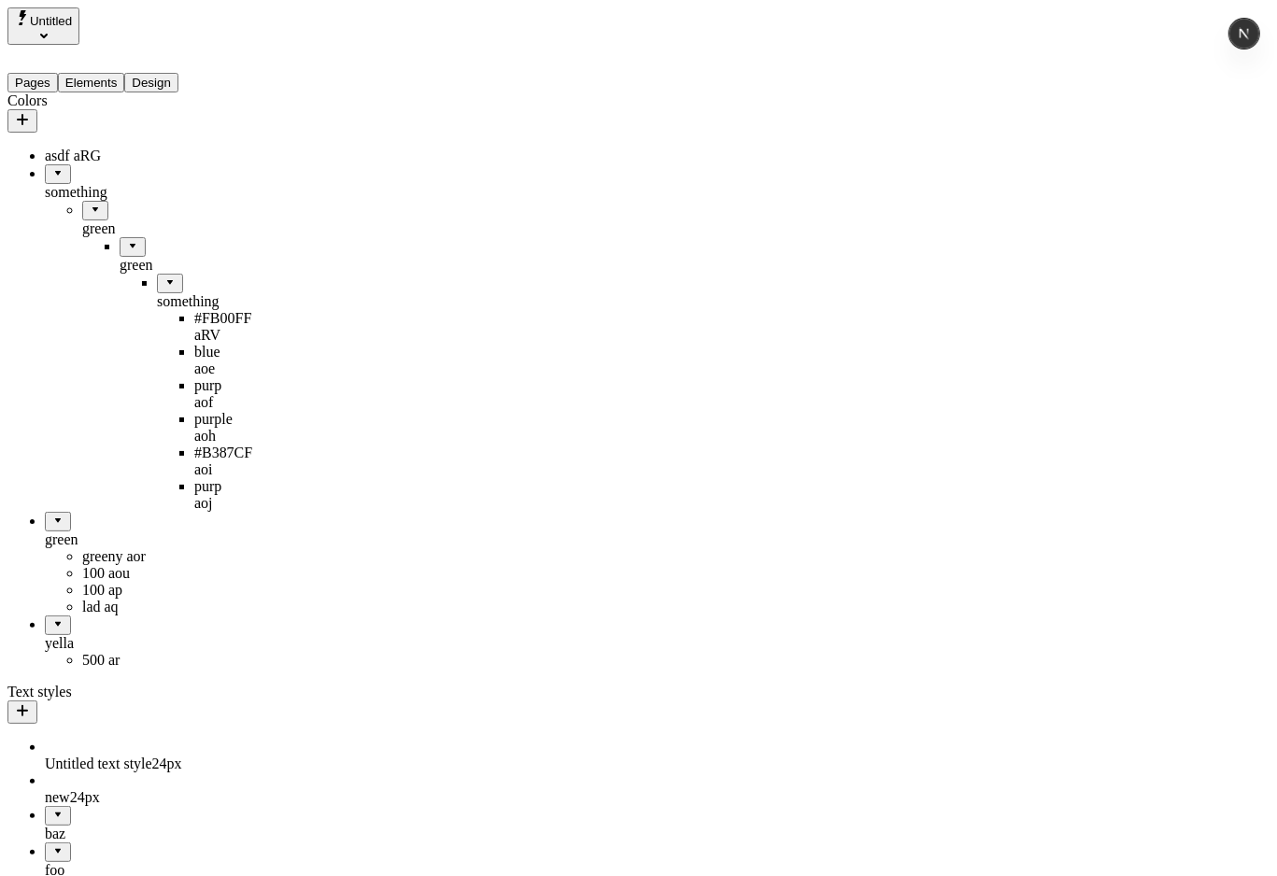
drag, startPoint x: 57, startPoint y: 127, endPoint x: 91, endPoint y: 590, distance: 464.5
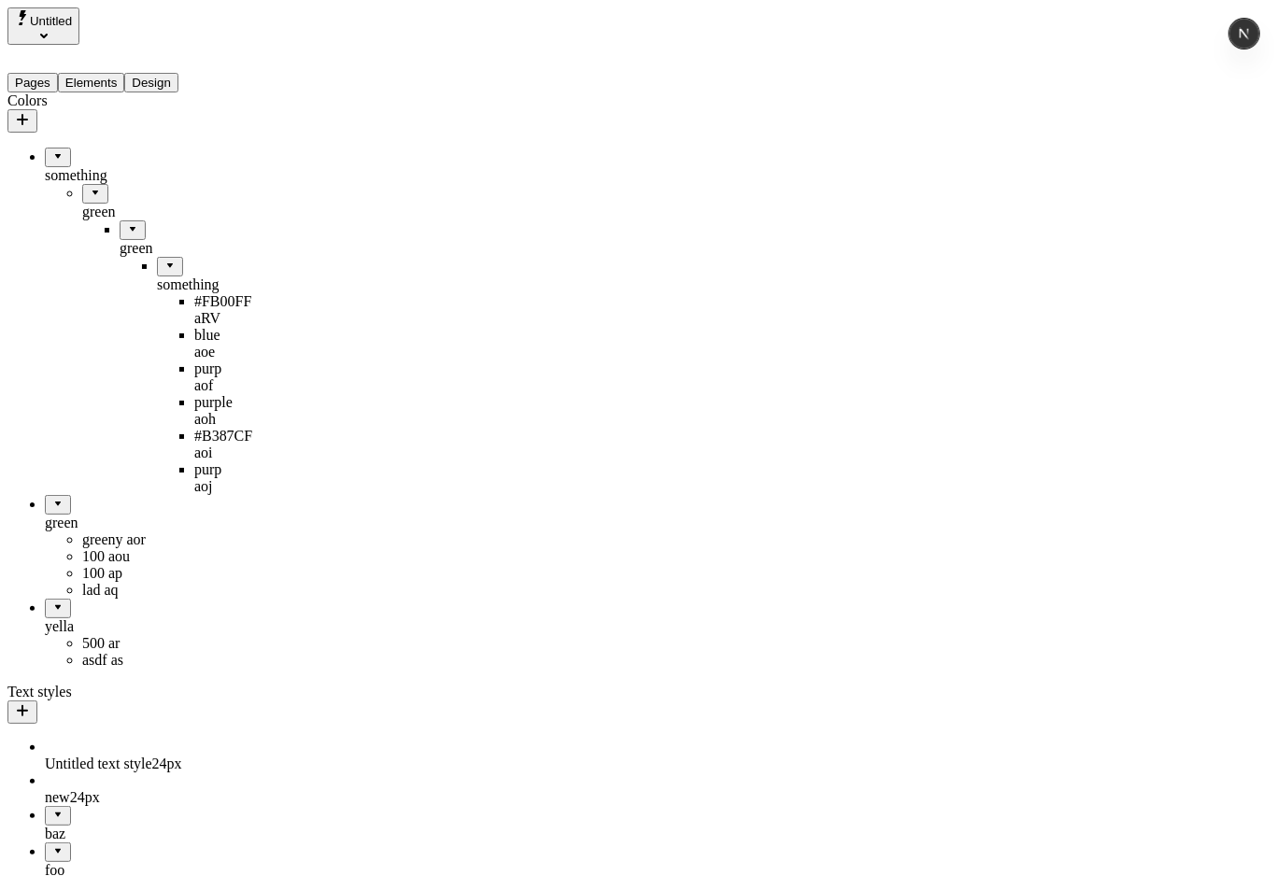
drag, startPoint x: 36, startPoint y: 555, endPoint x: 105, endPoint y: 416, distance: 155.0
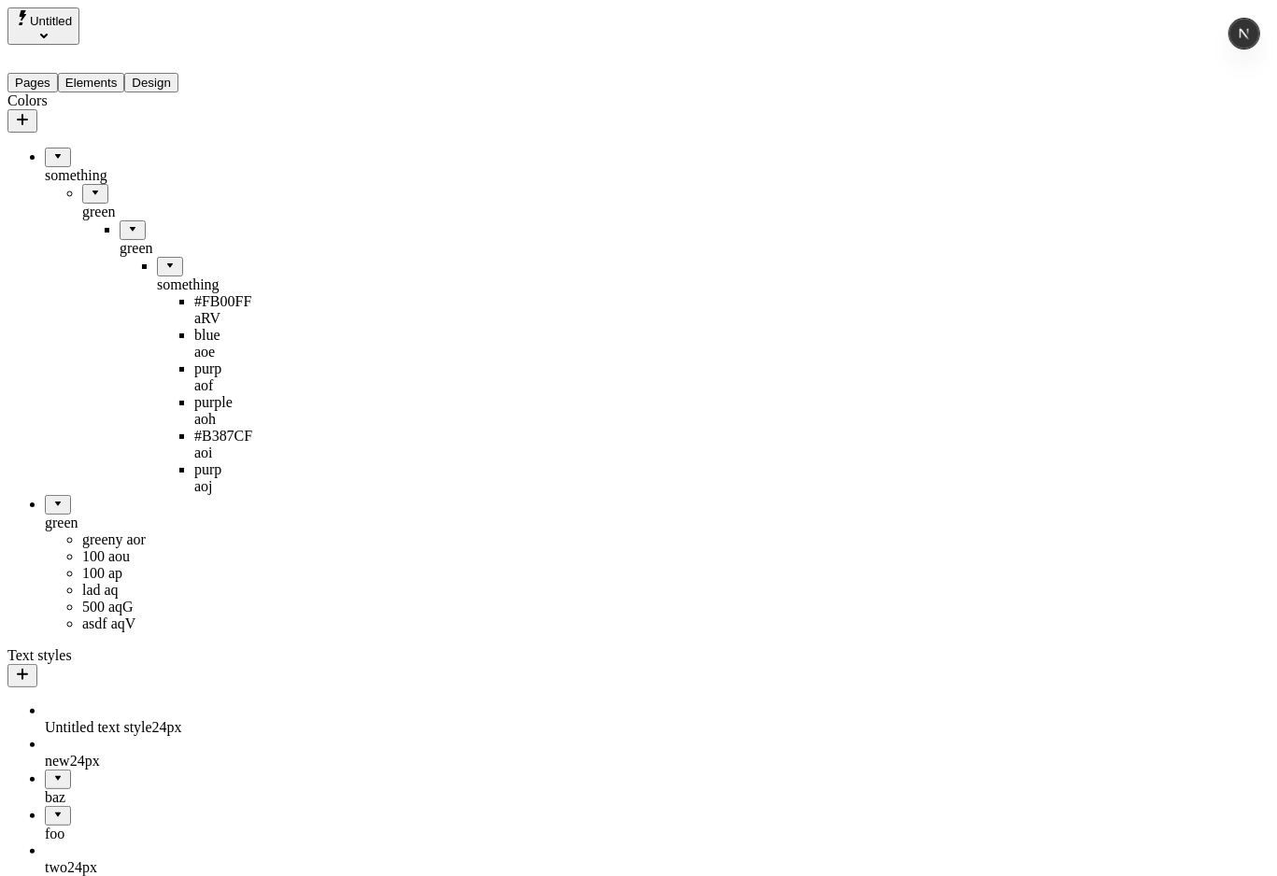
drag, startPoint x: 123, startPoint y: 581, endPoint x: 51, endPoint y: 612, distance: 78.2
drag, startPoint x: 89, startPoint y: 563, endPoint x: 59, endPoint y: 616, distance: 61.1
click at [70, 599] on div "500 ar" at bounding box center [138, 607] width 187 height 17
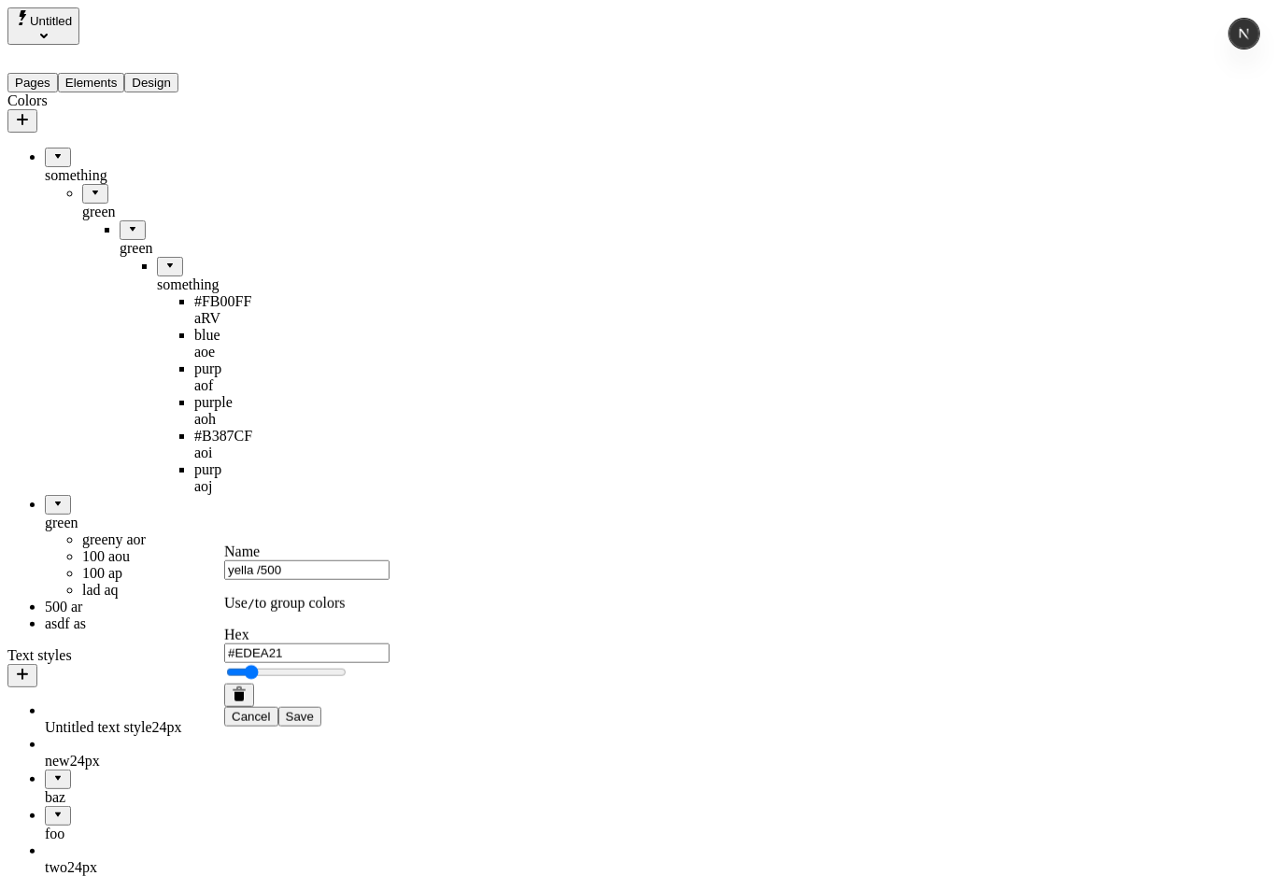
type input "yella /500"
click at [278, 668] on button "Save" at bounding box center [299, 717] width 43 height 20
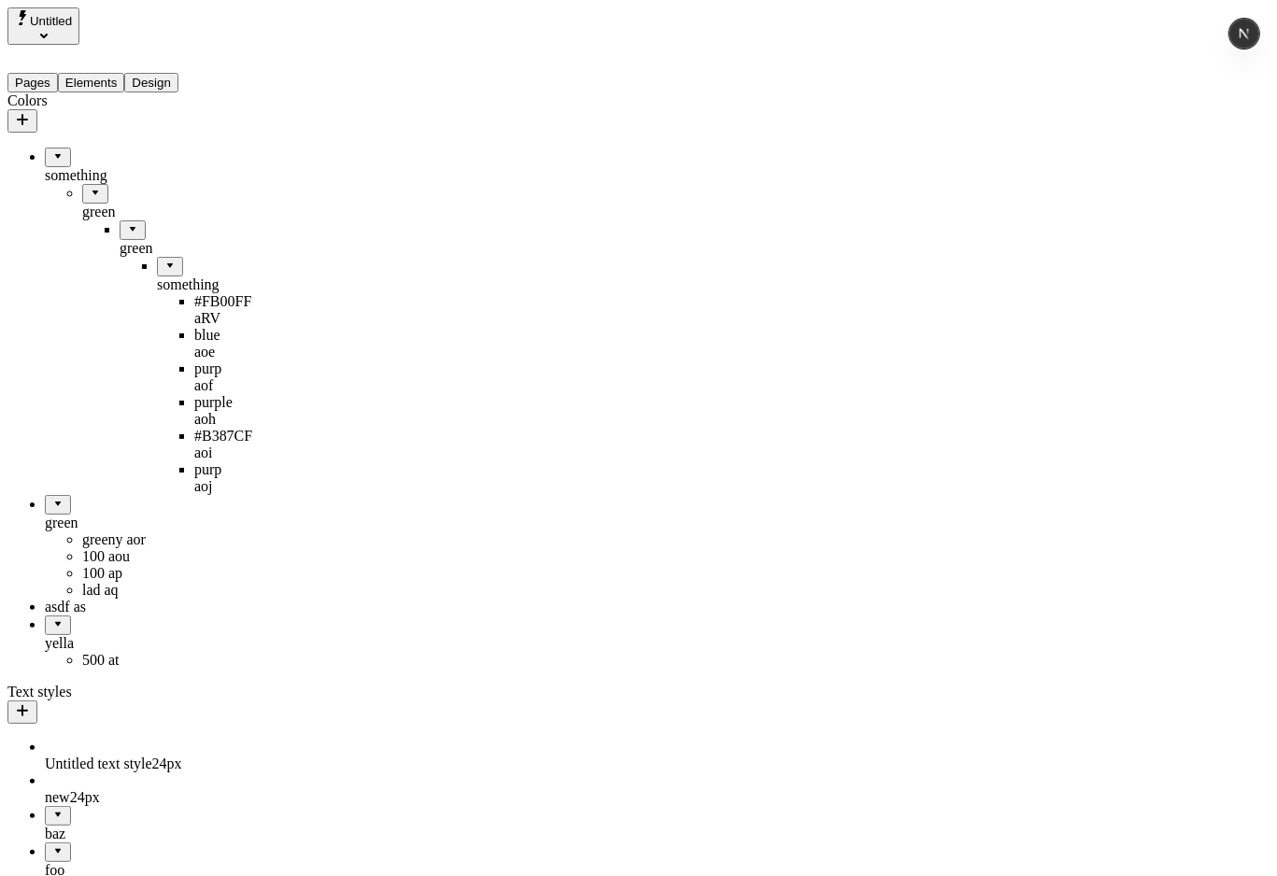
drag, startPoint x: 80, startPoint y: 556, endPoint x: 116, endPoint y: 623, distance: 76.0
drag, startPoint x: 77, startPoint y: 615, endPoint x: 155, endPoint y: 605, distance: 79.0
drag, startPoint x: 50, startPoint y: 559, endPoint x: 137, endPoint y: 432, distance: 153.9
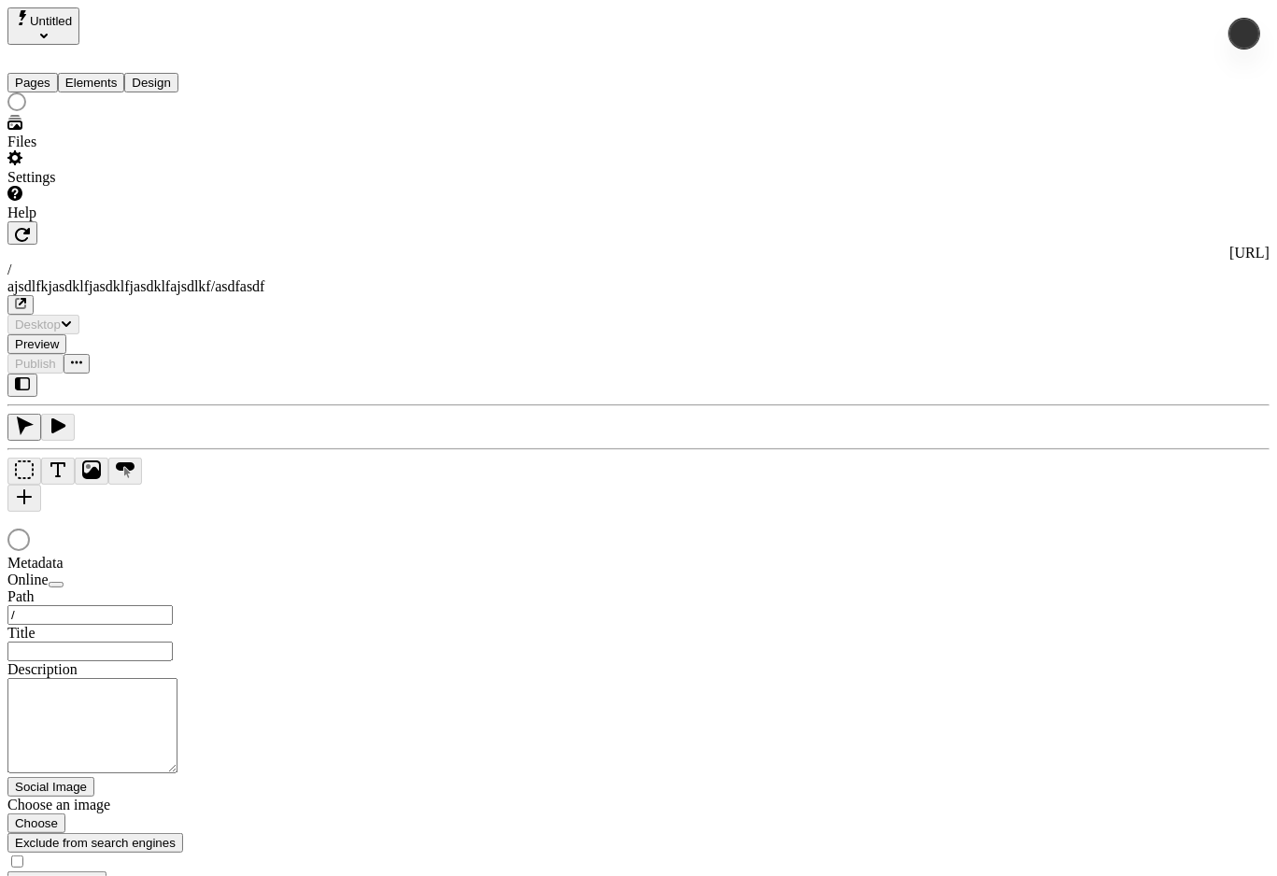
type input "/ajsdlfkjasdklfjasdklfjasdklfajsdlkf/asdfasdf"
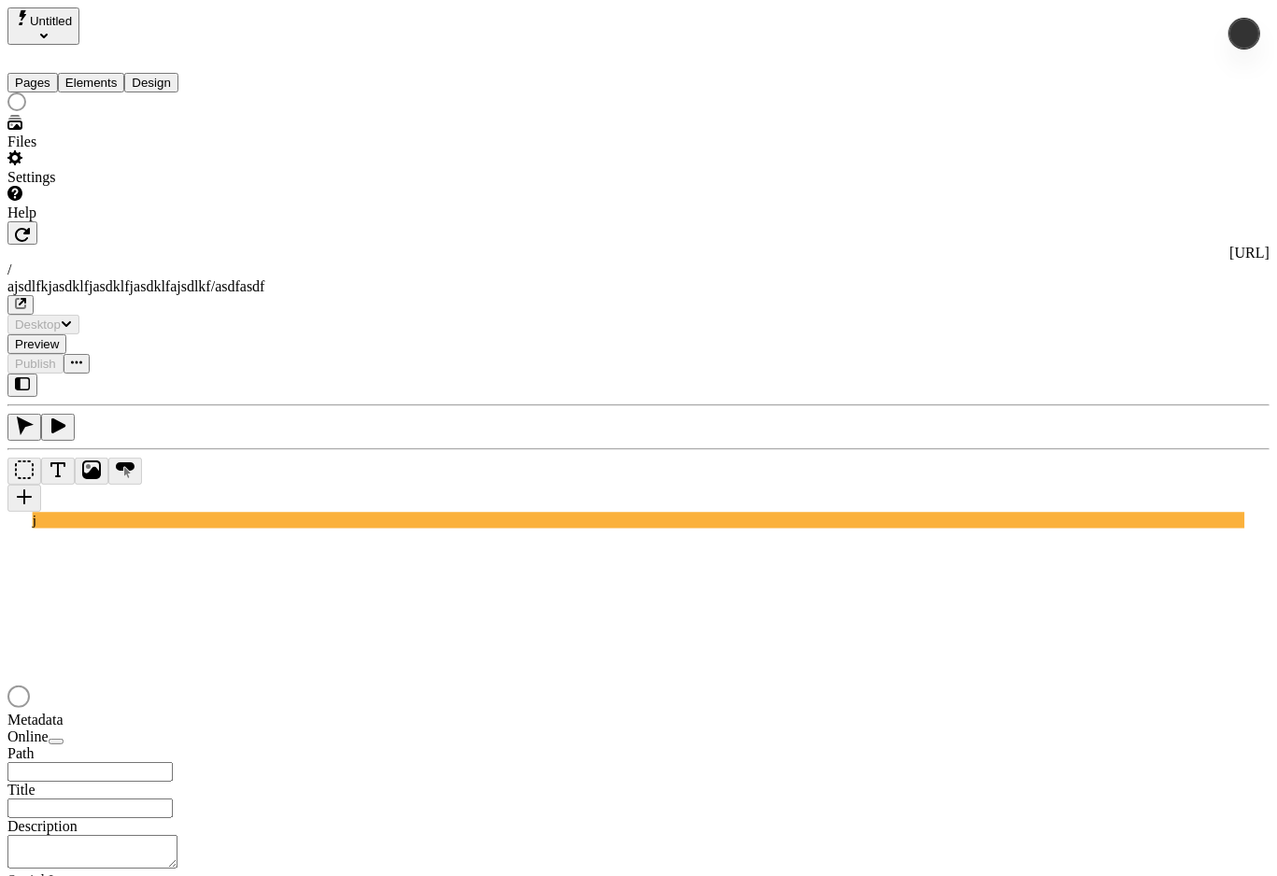
type input "/ajsdlfkjasdklfjasdklfjasdklfajsdlkf/asdfasdf"
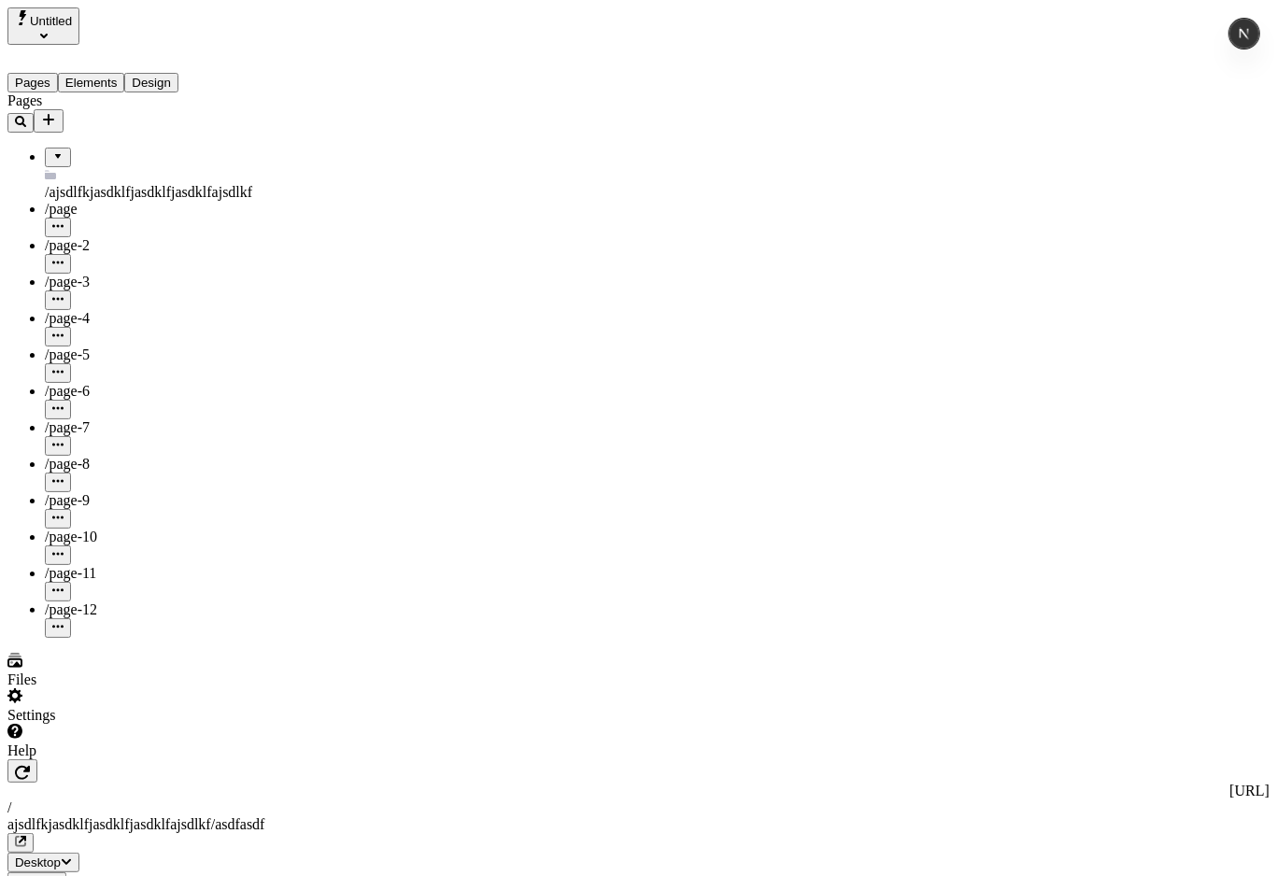
click at [174, 73] on button "Design" at bounding box center [151, 83] width 54 height 20
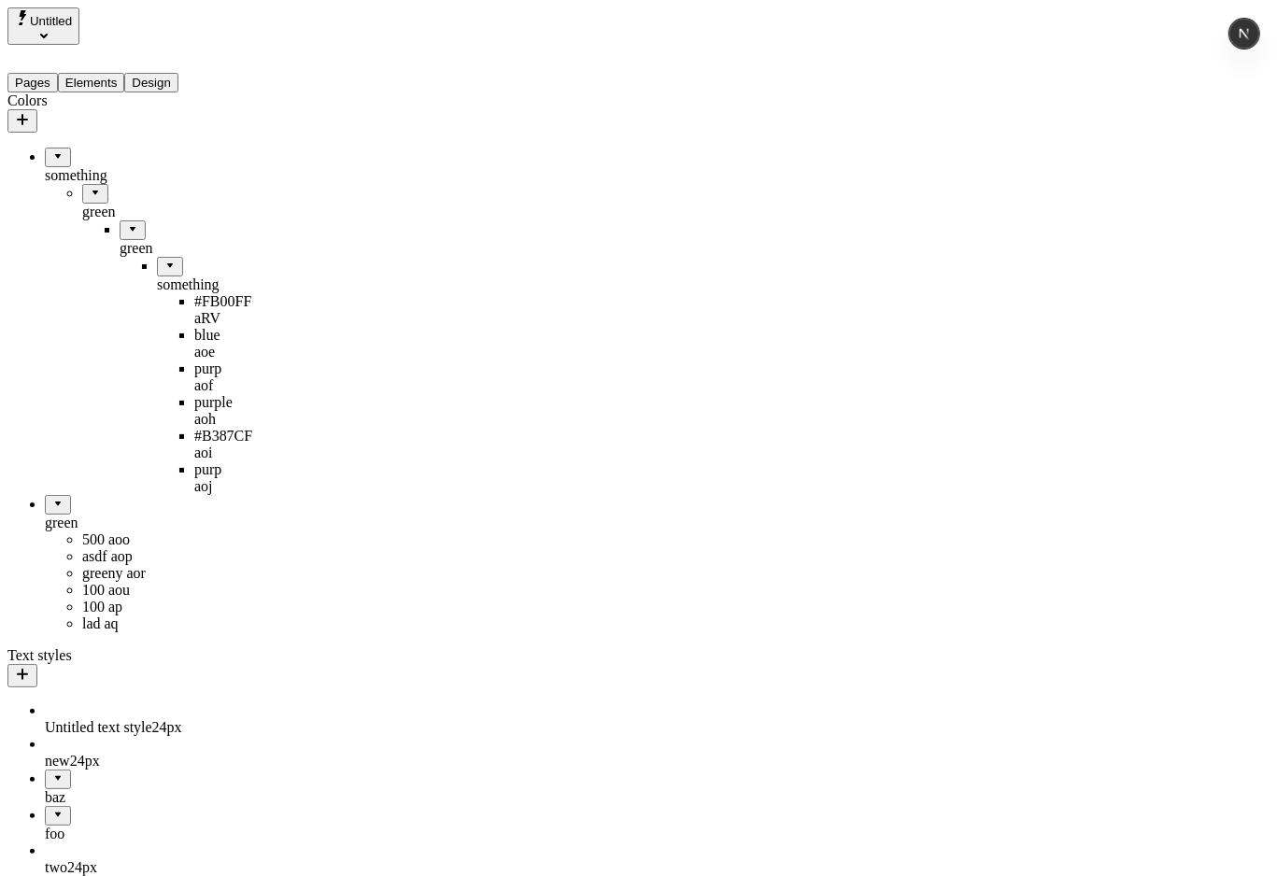
drag, startPoint x: 97, startPoint y: 454, endPoint x: 64, endPoint y: 593, distance: 142.9
click at [77, 615] on div "500 ar" at bounding box center [138, 623] width 187 height 17
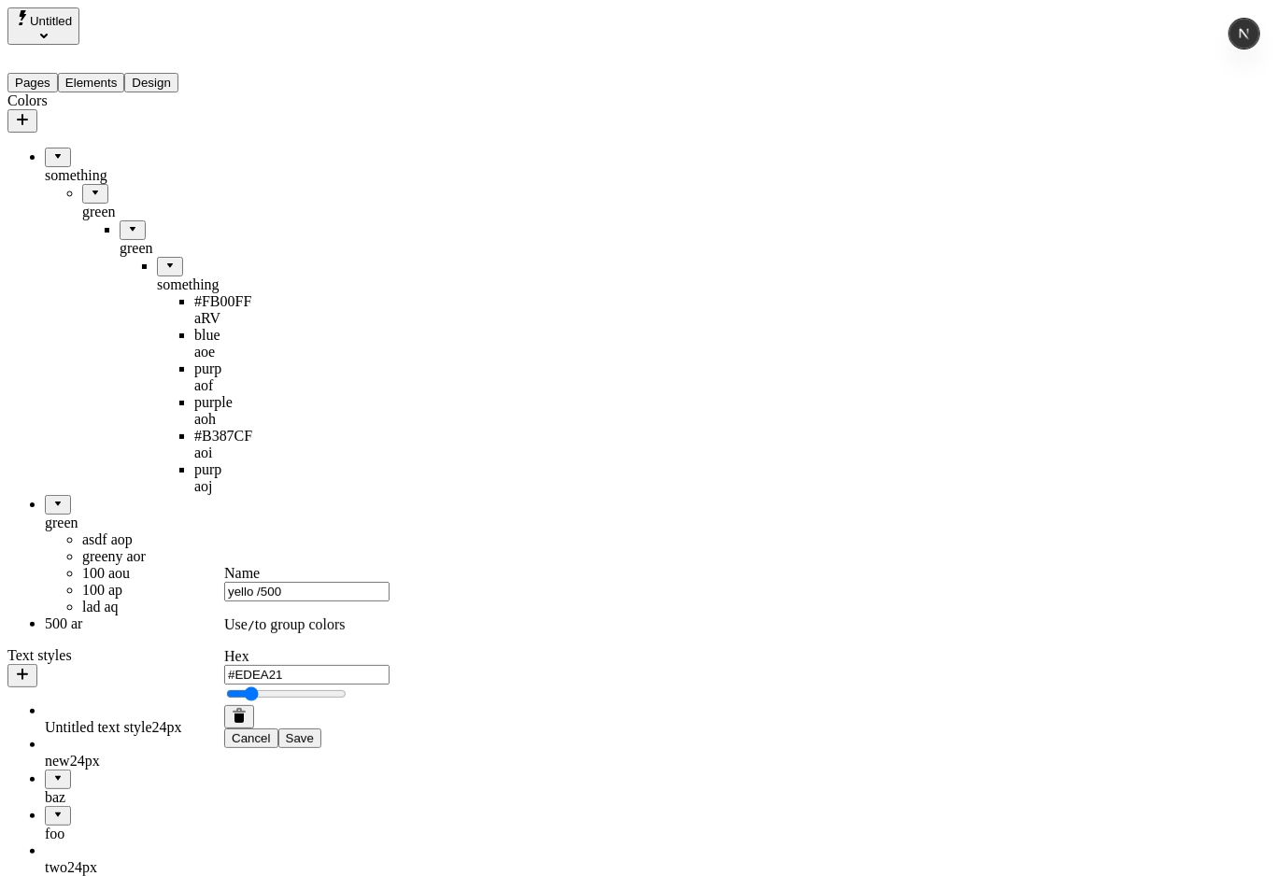
type input "yello /500"
click at [278, 728] on button "Save" at bounding box center [299, 738] width 43 height 20
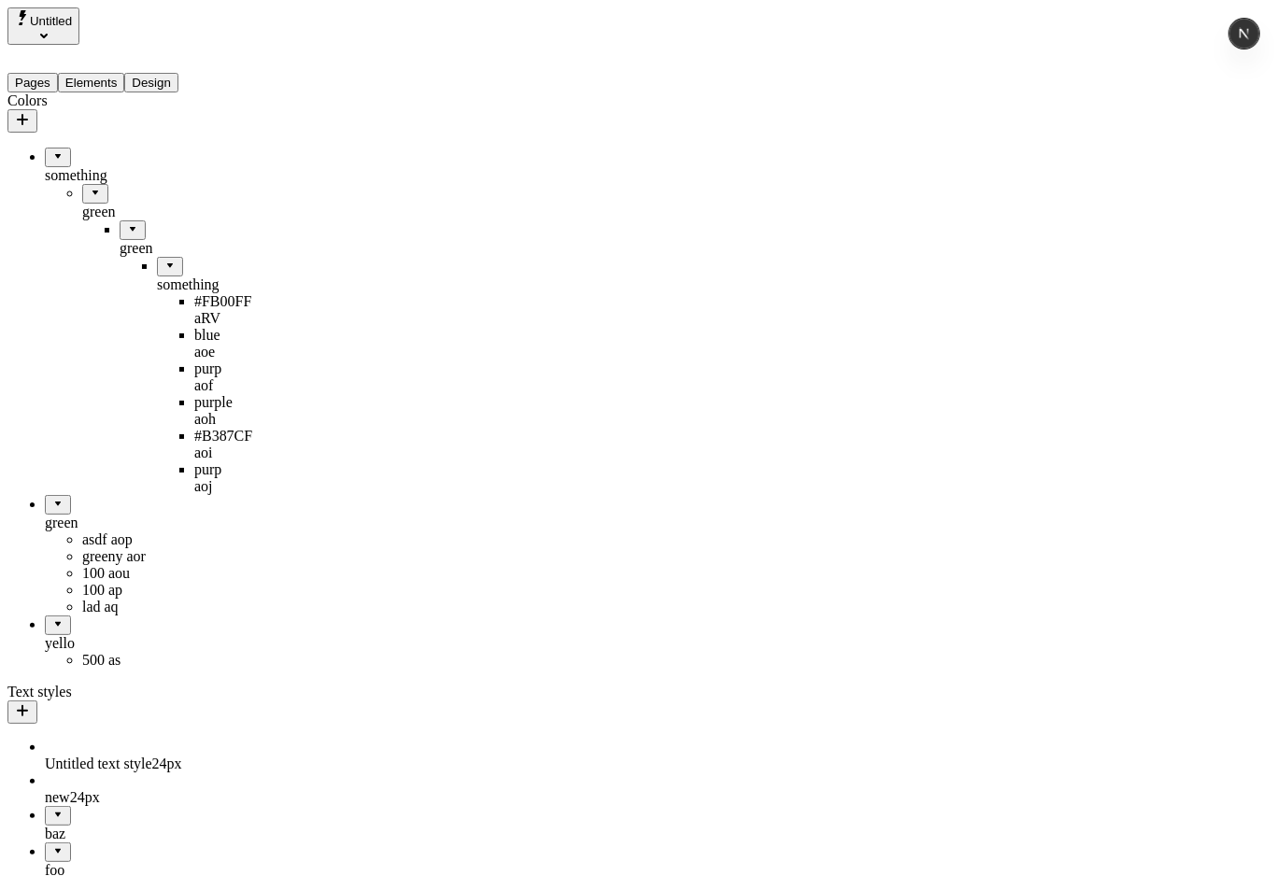
drag, startPoint x: 63, startPoint y: 441, endPoint x: 131, endPoint y: 605, distance: 178.0
drag, startPoint x: 37, startPoint y: 558, endPoint x: 119, endPoint y: 415, distance: 164.4
drag, startPoint x: 102, startPoint y: 550, endPoint x: 0, endPoint y: 673, distance: 159.9
drag, startPoint x: 44, startPoint y: 556, endPoint x: 130, endPoint y: 472, distance: 120.2
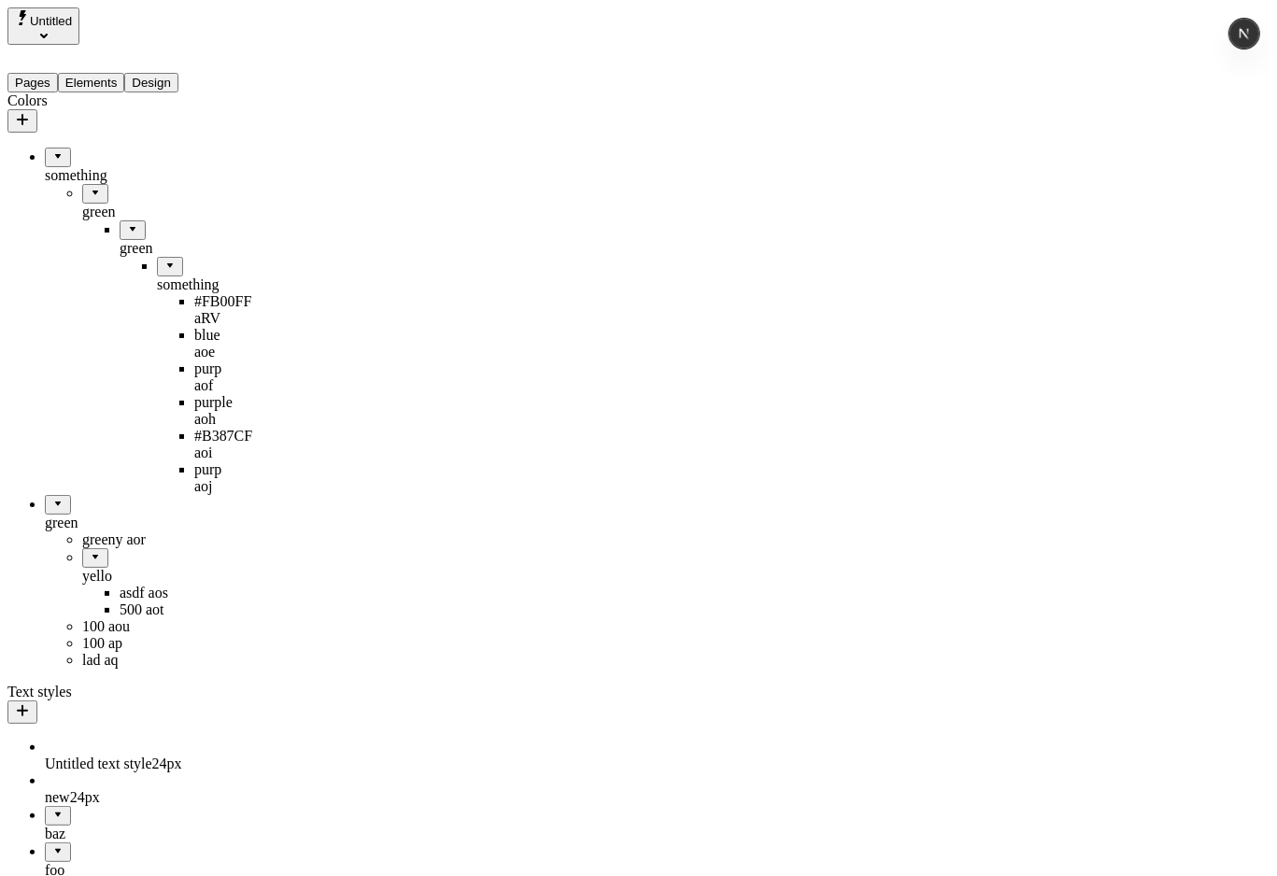
drag, startPoint x: 85, startPoint y: 469, endPoint x: 41, endPoint y: 637, distance: 173.7
drag, startPoint x: 53, startPoint y: 554, endPoint x: 164, endPoint y: 436, distance: 161.9
drag, startPoint x: 110, startPoint y: 437, endPoint x: 64, endPoint y: 640, distance: 208.0
drag, startPoint x: 69, startPoint y: 556, endPoint x: 159, endPoint y: 435, distance: 150.2
drag, startPoint x: 113, startPoint y: 440, endPoint x: 138, endPoint y: 640, distance: 201.4
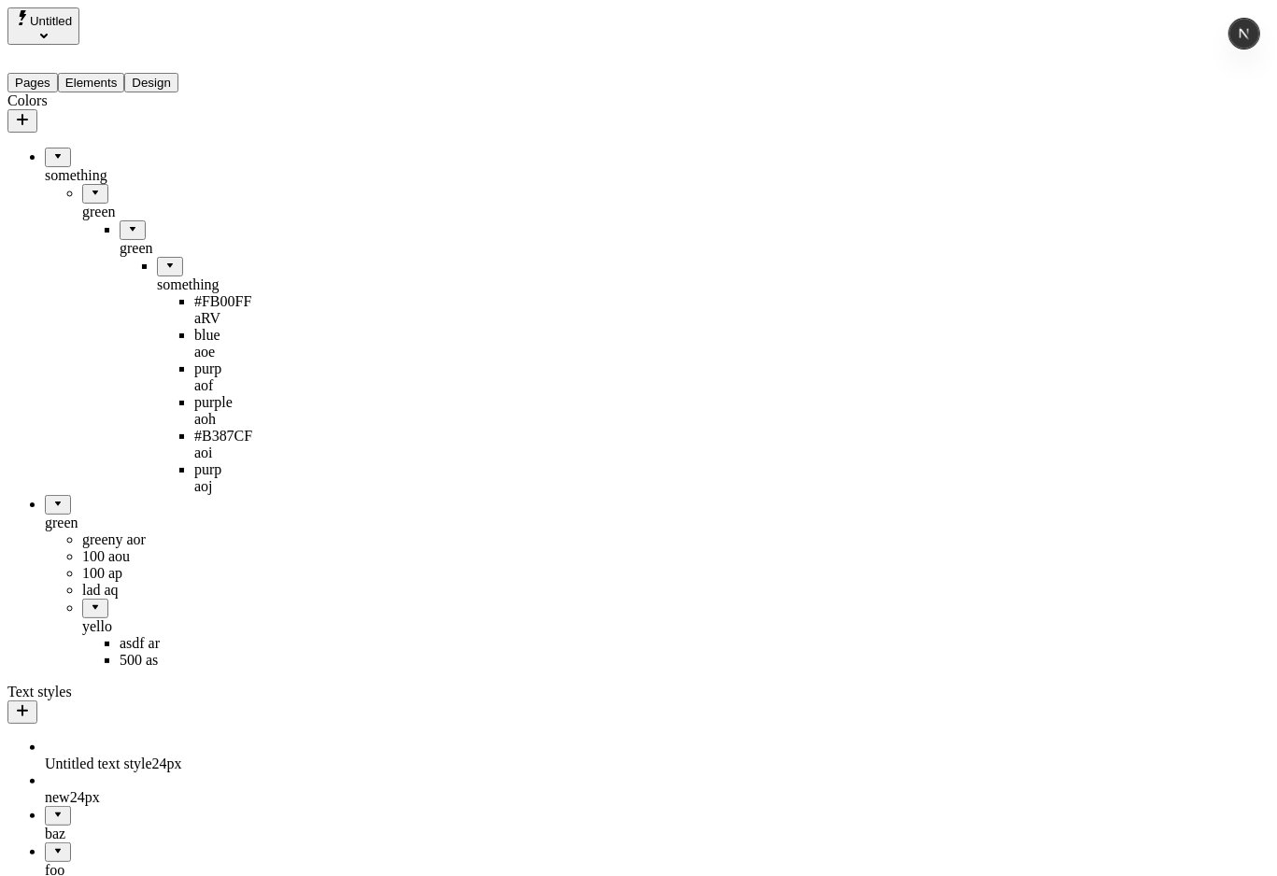
drag, startPoint x: 76, startPoint y: 553, endPoint x: 24, endPoint y: 626, distance: 89.1
drag, startPoint x: 54, startPoint y: 559, endPoint x: 149, endPoint y: 476, distance: 126.4
drag, startPoint x: 107, startPoint y: 501, endPoint x: 82, endPoint y: 404, distance: 99.4
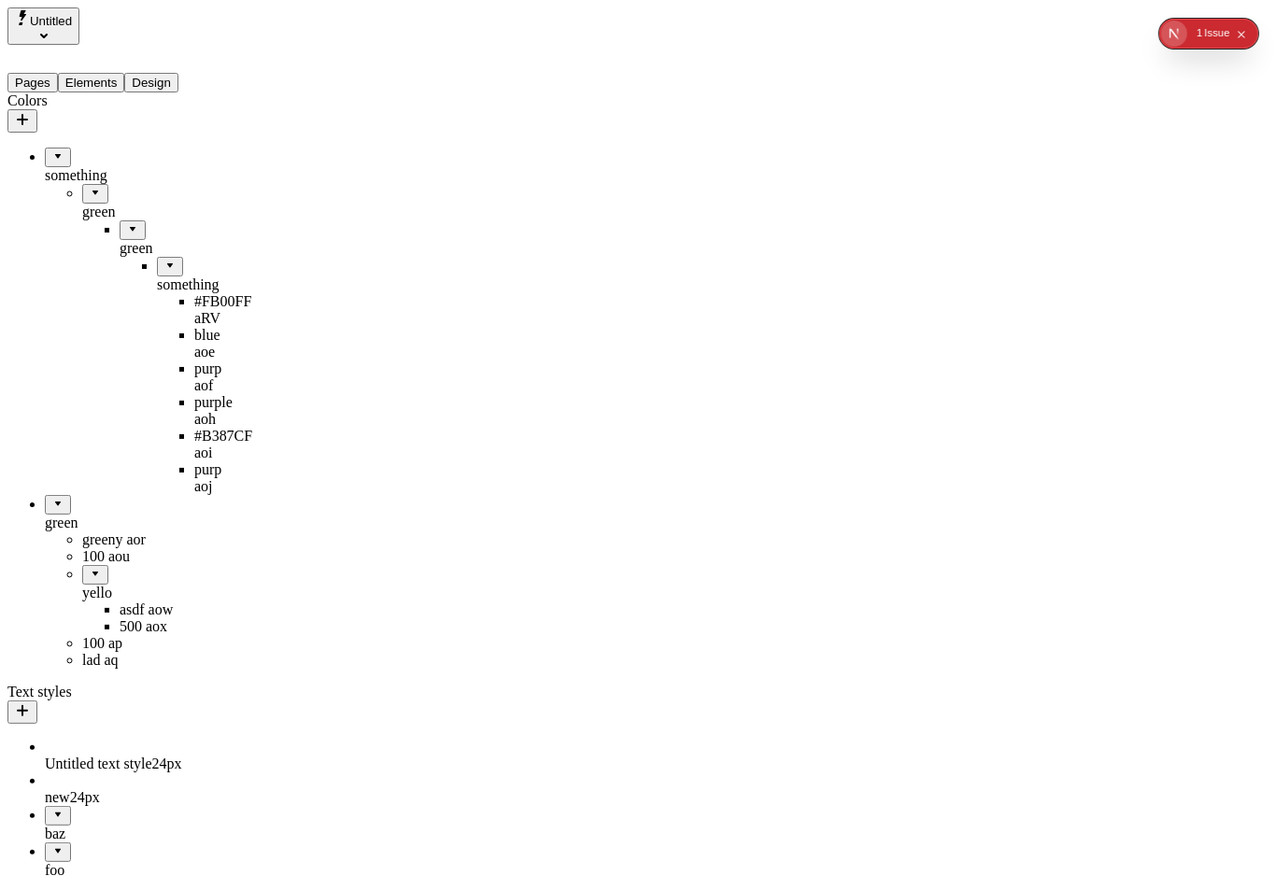
drag, startPoint x: 80, startPoint y: 498, endPoint x: 78, endPoint y: 393, distance: 104.6
drag, startPoint x: 79, startPoint y: 499, endPoint x: 69, endPoint y: 642, distance: 143.3
drag, startPoint x: 81, startPoint y: 560, endPoint x: 162, endPoint y: 539, distance: 83.1
drag, startPoint x: 119, startPoint y: 554, endPoint x: 18, endPoint y: 618, distance: 119.7
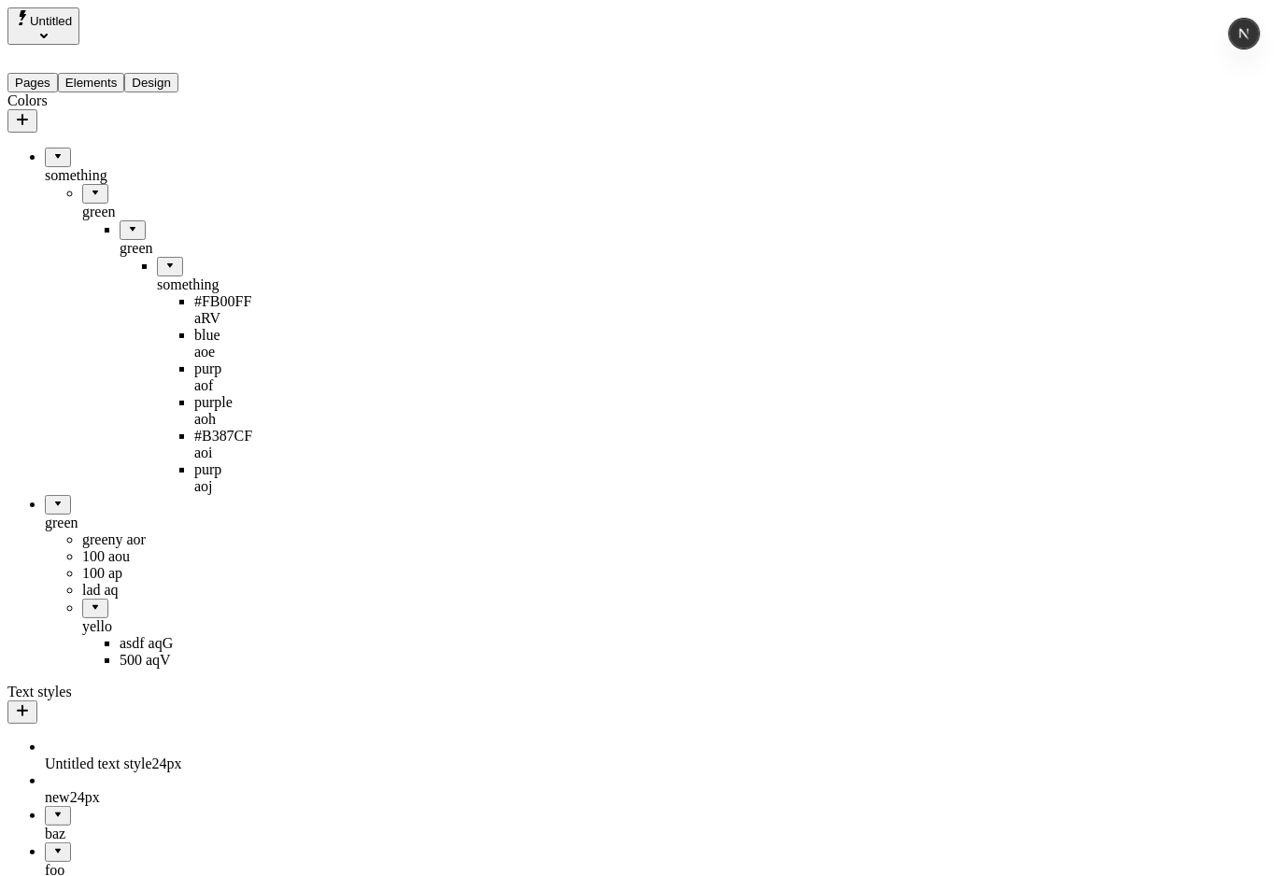
drag, startPoint x: 43, startPoint y: 556, endPoint x: 153, endPoint y: 540, distance: 111.3
drag, startPoint x: 106, startPoint y: 564, endPoint x: 44, endPoint y: 628, distance: 88.5
drag, startPoint x: 57, startPoint y: 563, endPoint x: 155, endPoint y: 545, distance: 99.7
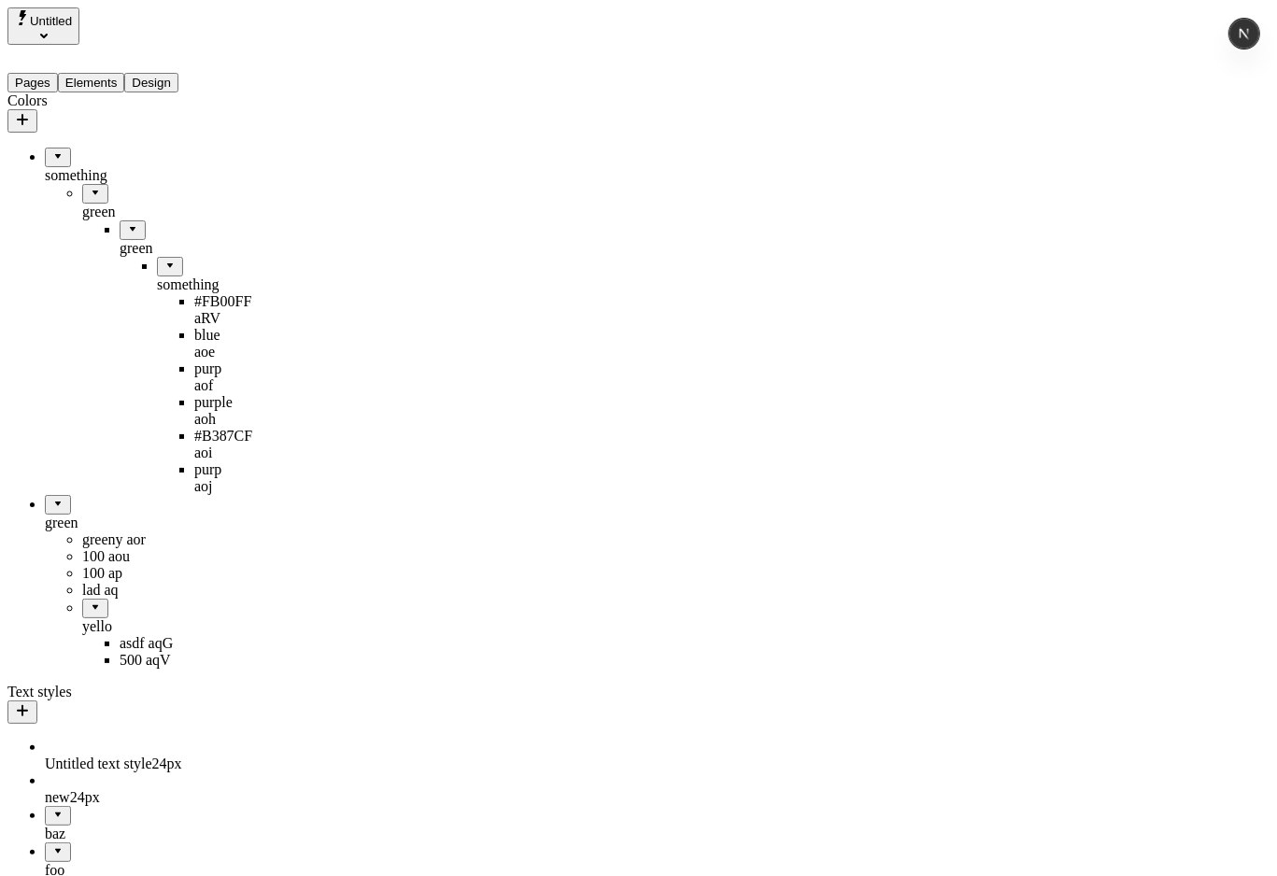
drag, startPoint x: 141, startPoint y: 555, endPoint x: 40, endPoint y: 623, distance: 121.7
drag, startPoint x: 72, startPoint y: 557, endPoint x: 166, endPoint y: 435, distance: 153.7
drag, startPoint x: 130, startPoint y: 445, endPoint x: 127, endPoint y: 403, distance: 42.1
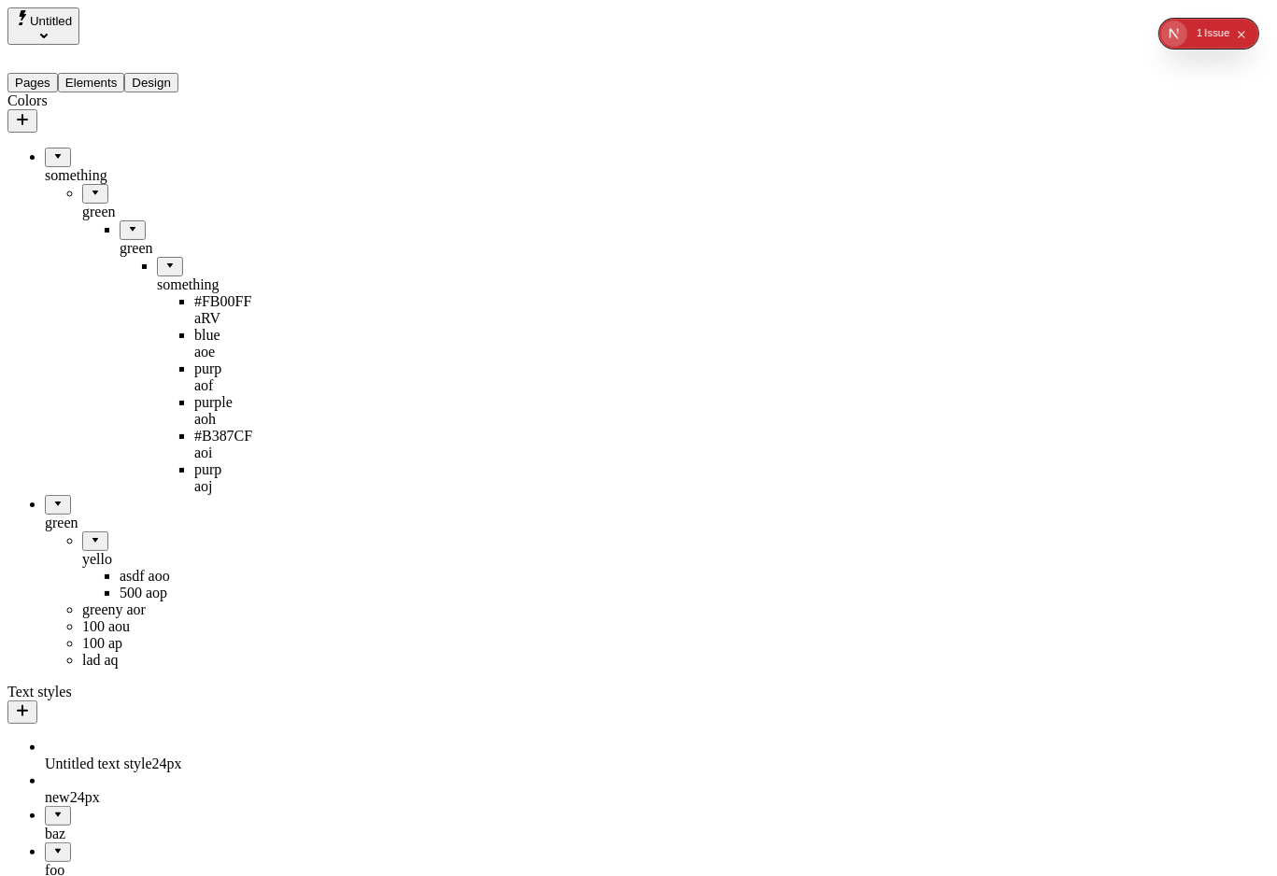
drag, startPoint x: 97, startPoint y: 447, endPoint x: 93, endPoint y: 406, distance: 41.3
drag, startPoint x: 81, startPoint y: 453, endPoint x: 64, endPoint y: 406, distance: 49.6
drag, startPoint x: 73, startPoint y: 455, endPoint x: 17, endPoint y: 409, distance: 72.3
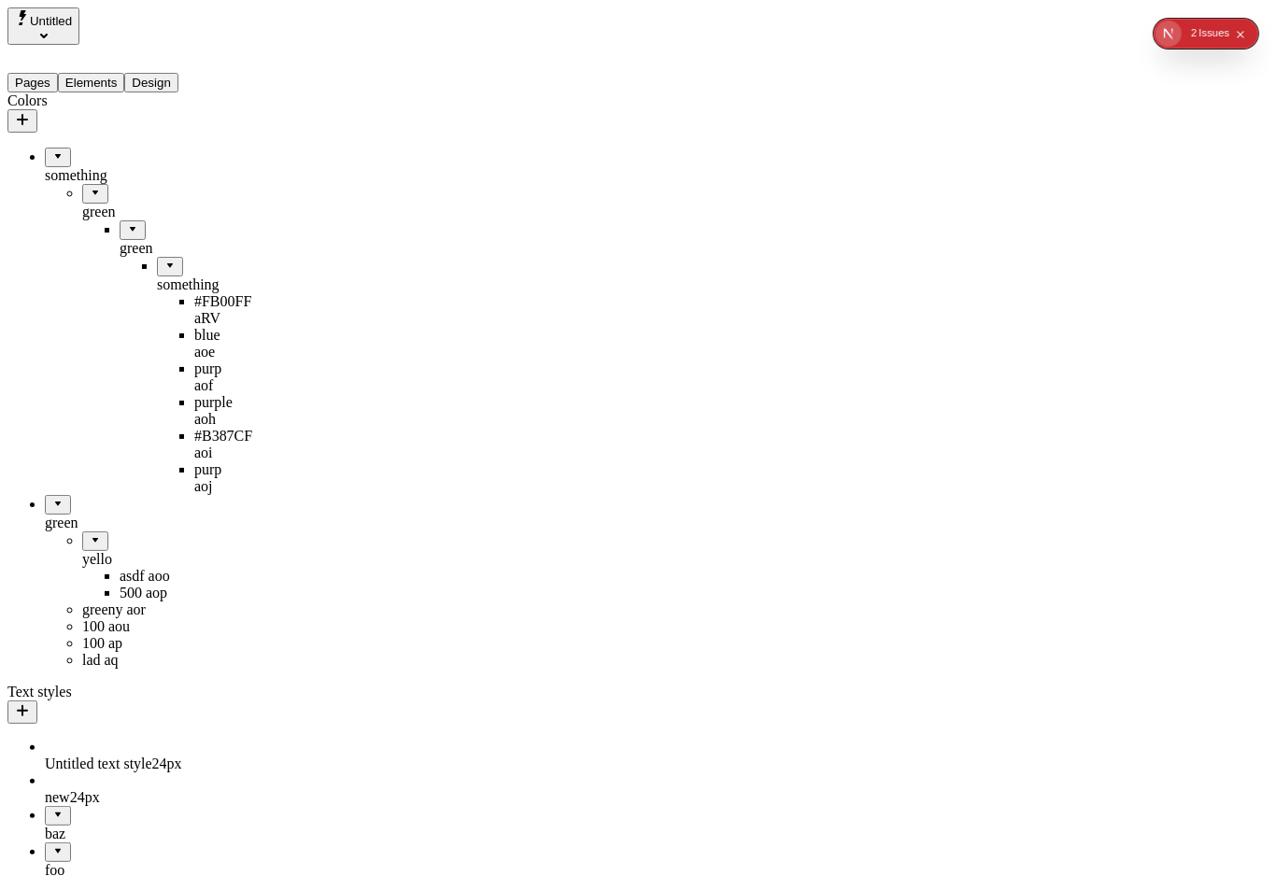
drag, startPoint x: 81, startPoint y: 445, endPoint x: 125, endPoint y: 101, distance: 346.5
drag, startPoint x: 79, startPoint y: 454, endPoint x: 117, endPoint y: 92, distance: 364.3
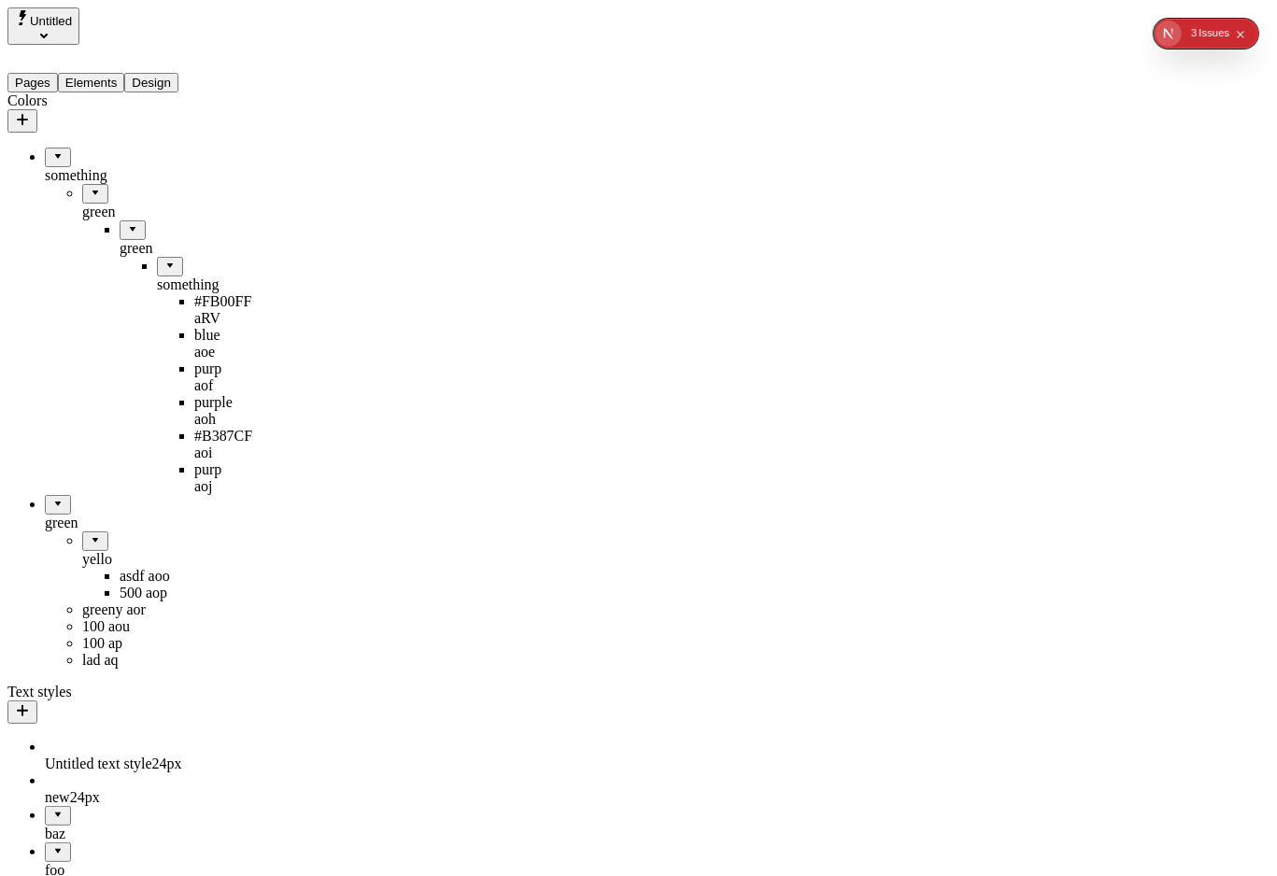
click at [1199, 37] on div "Issue s" at bounding box center [1213, 34] width 31 height 30
drag, startPoint x: 61, startPoint y: 443, endPoint x: 27, endPoint y: 397, distance: 56.8
type input "90"
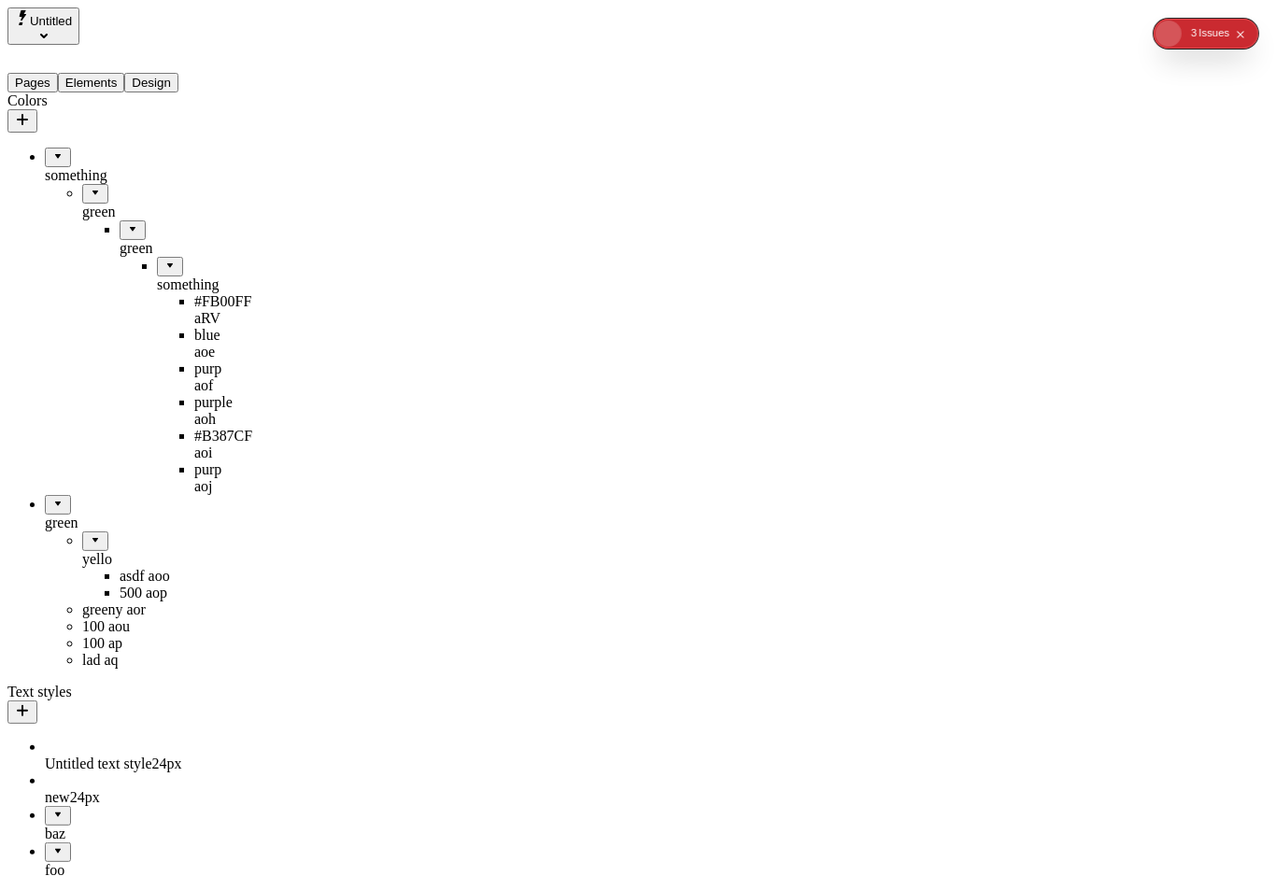
type input "195"
type input "190"
type input "195"
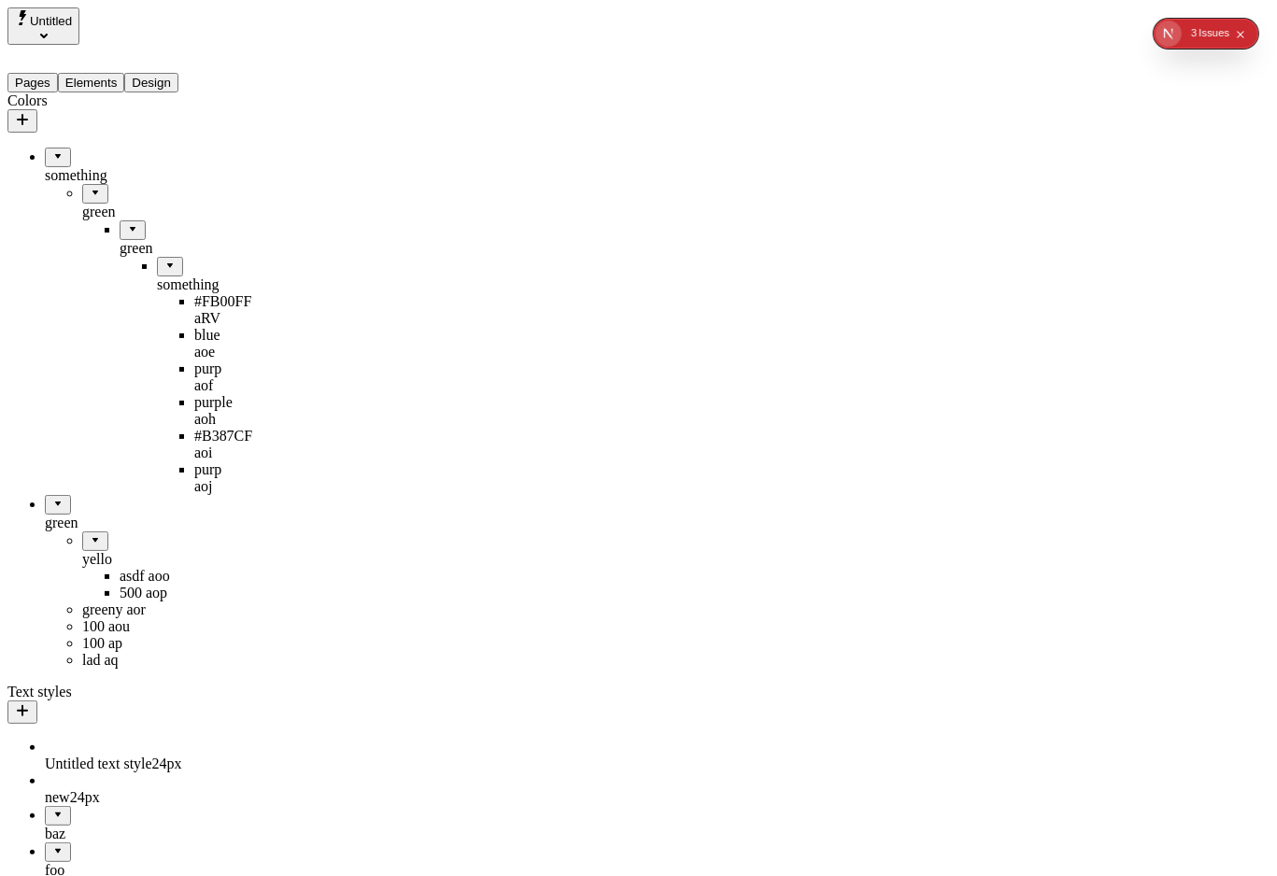
click at [82, 551] on div "yello" at bounding box center [156, 559] width 149 height 17
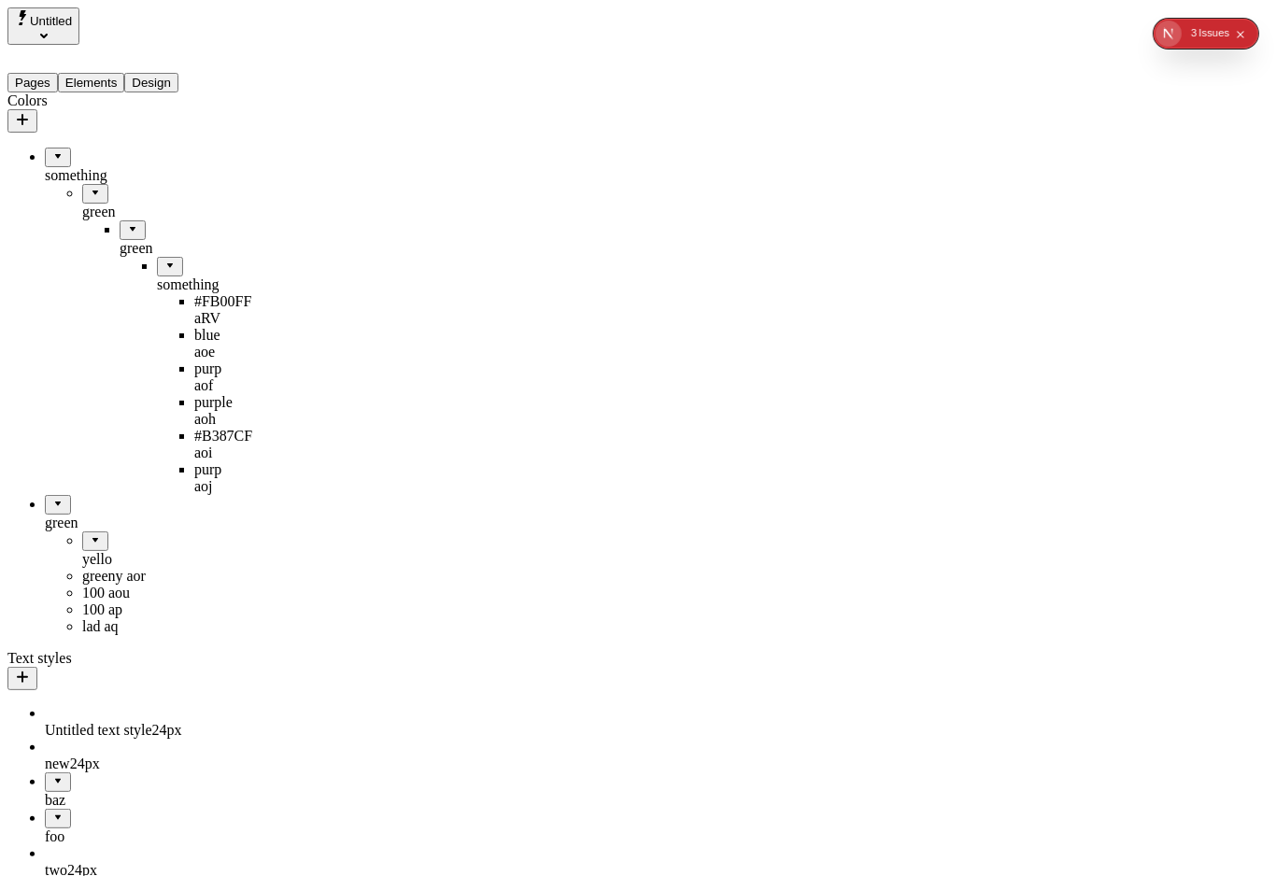
drag, startPoint x: 59, startPoint y: 445, endPoint x: 87, endPoint y: 402, distance: 52.1
